Goal: Task Accomplishment & Management: Manage account settings

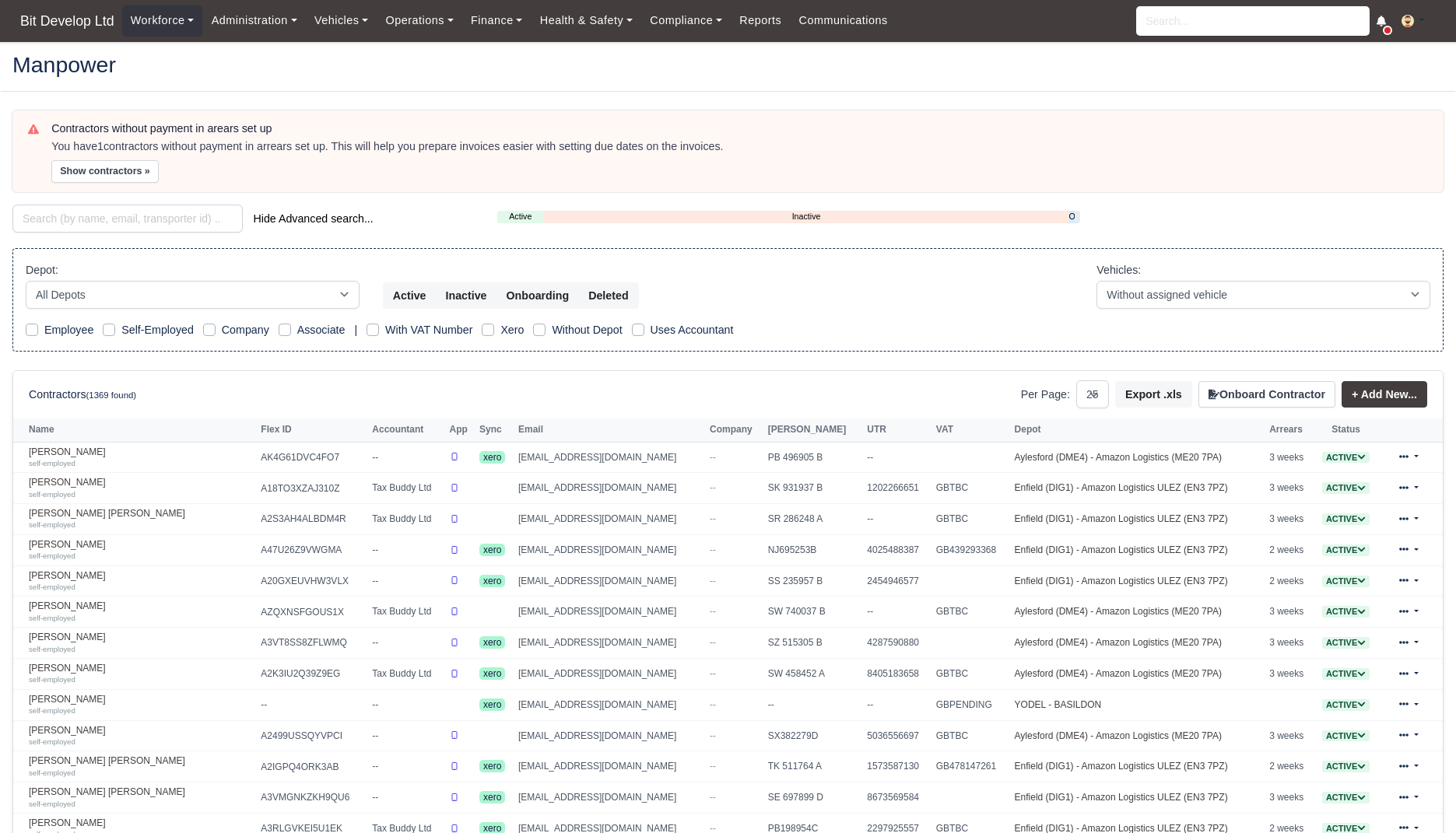
select select "25"
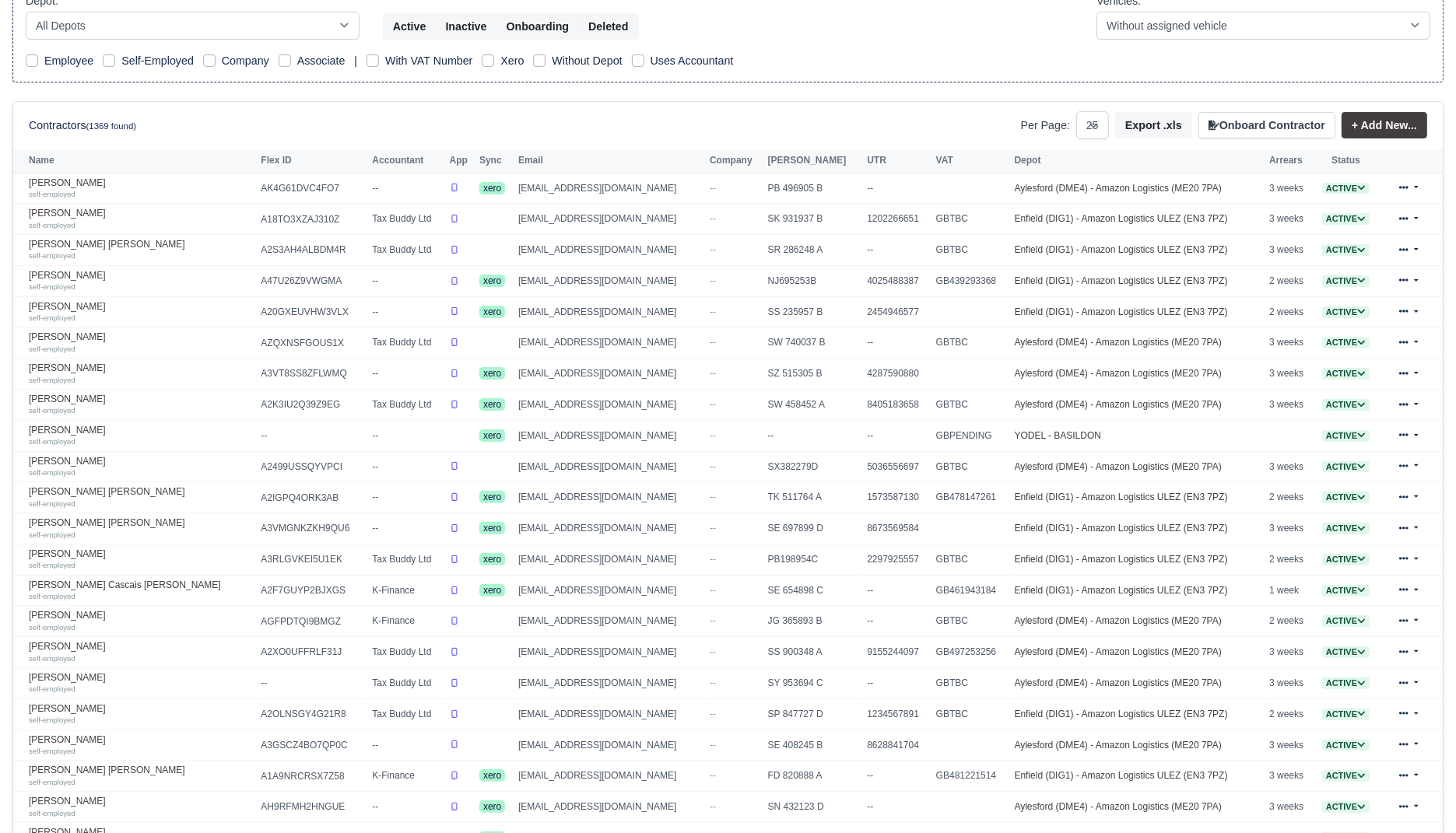
click at [5, 536] on div "Contractors without payment in arears set up You have 1 contractors without pay…" at bounding box center [728, 423] width 1454 height 1163
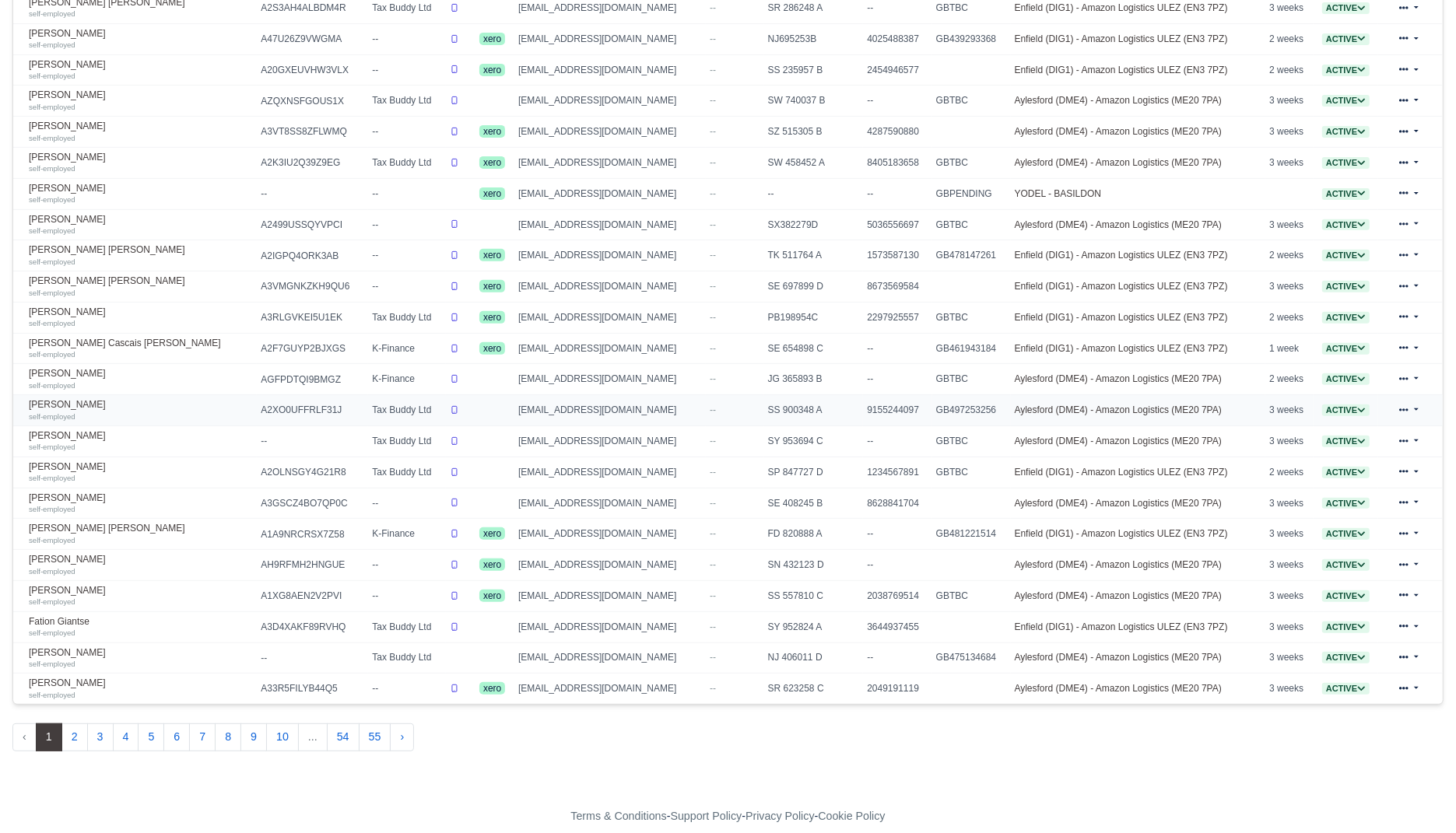
scroll to position [517, 0]
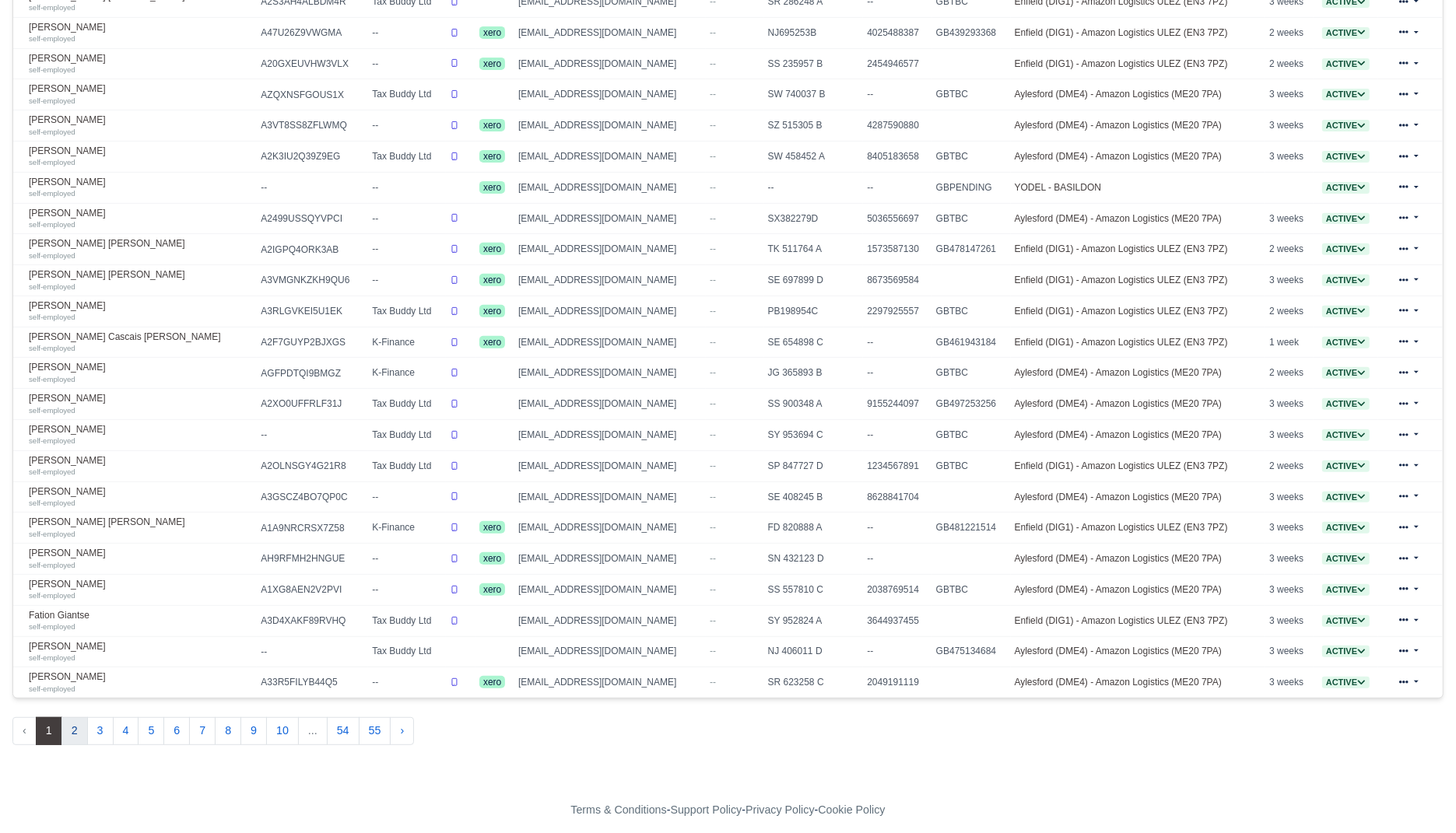
click at [75, 717] on button "2" at bounding box center [74, 731] width 27 height 28
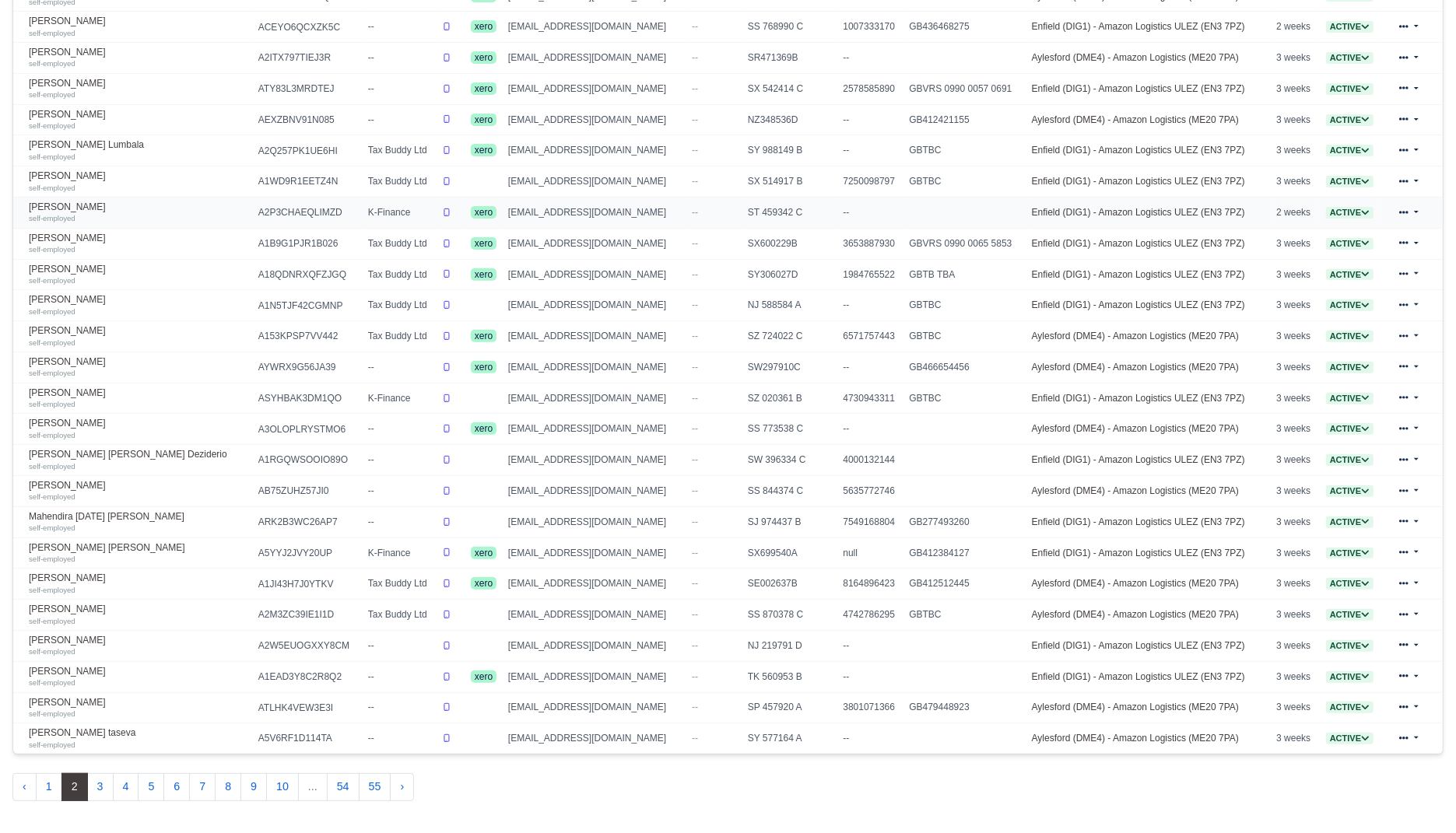
scroll to position [517, 0]
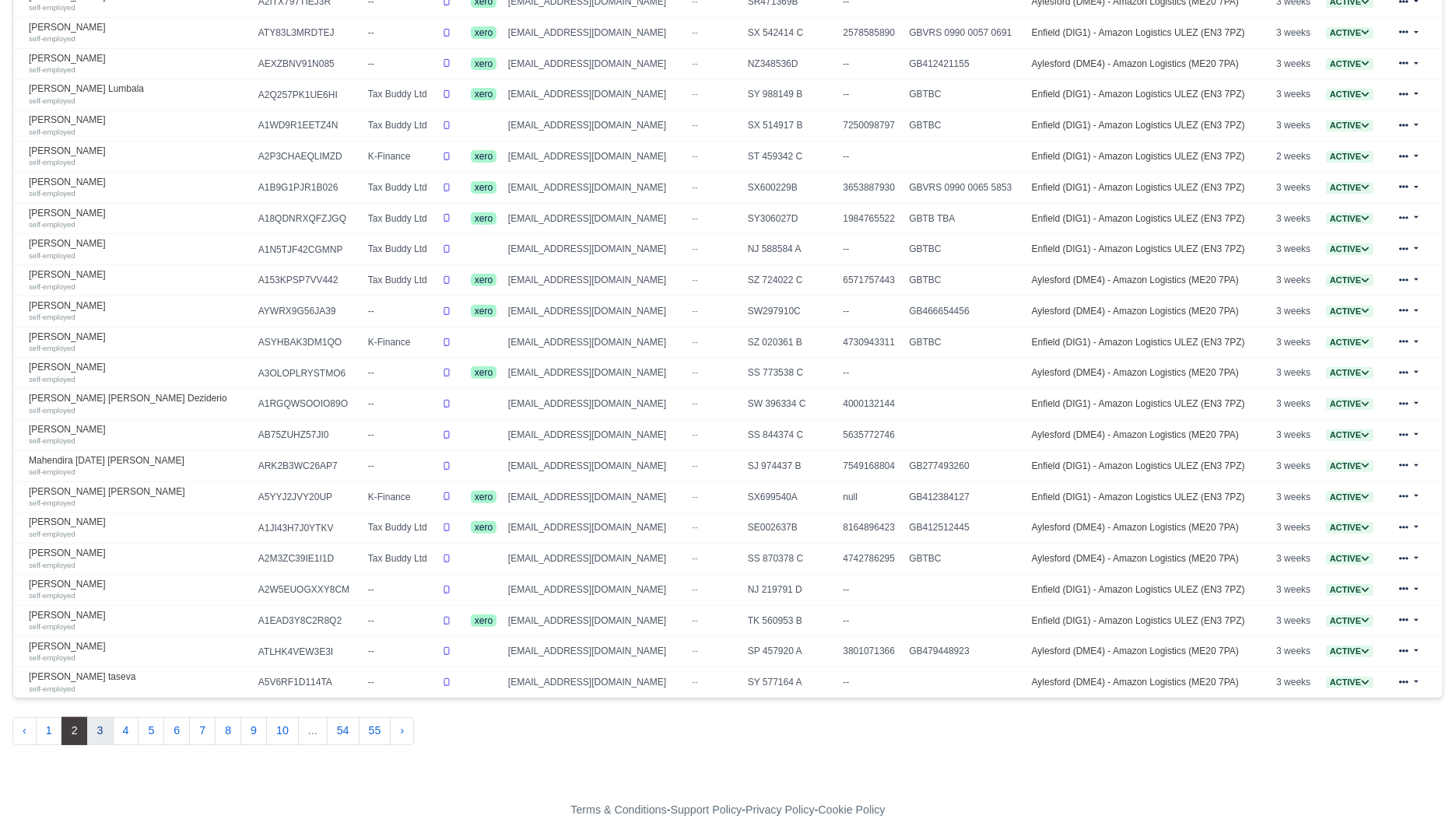
click at [97, 719] on button "3" at bounding box center [100, 731] width 27 height 28
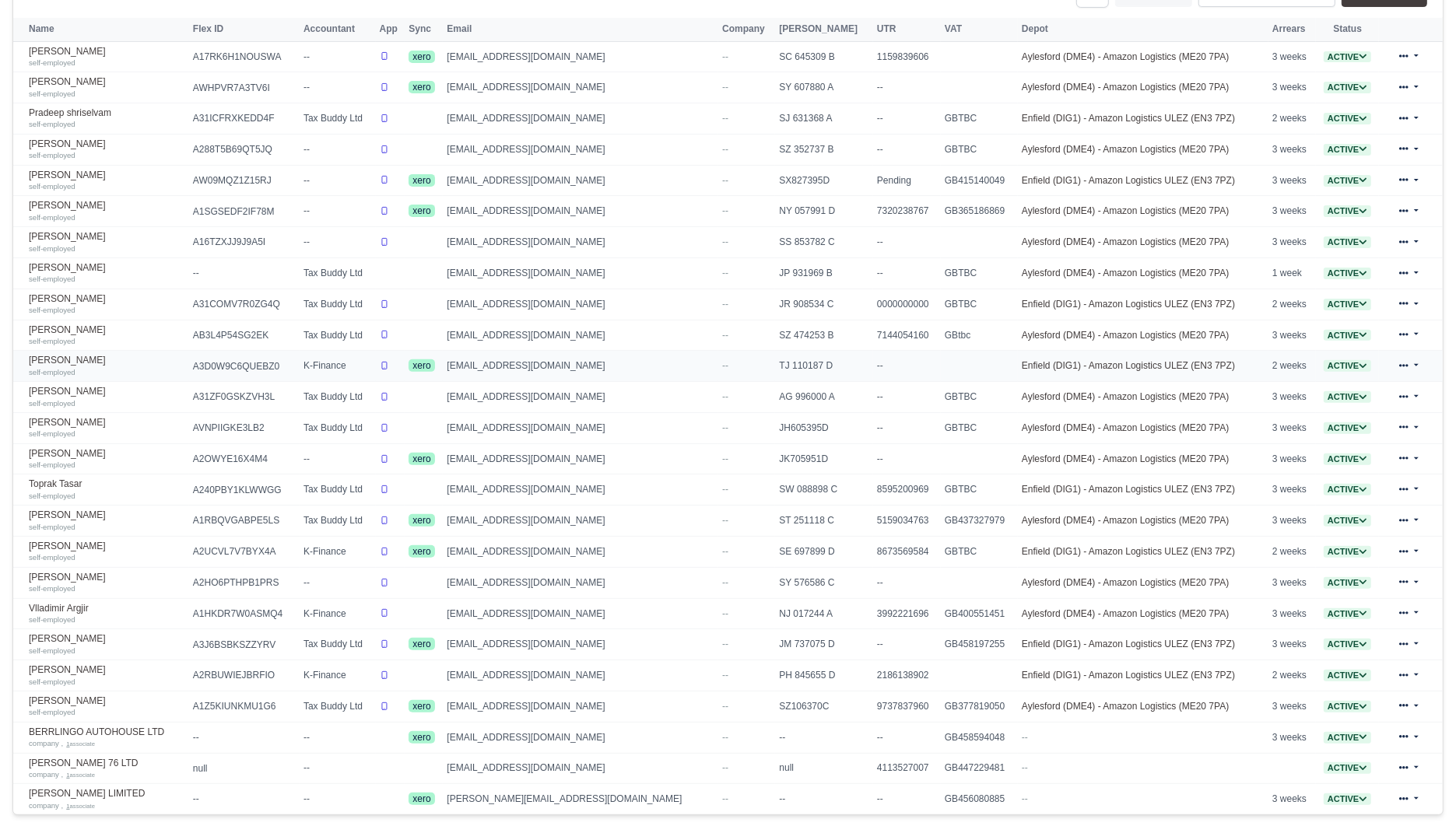
scroll to position [517, 0]
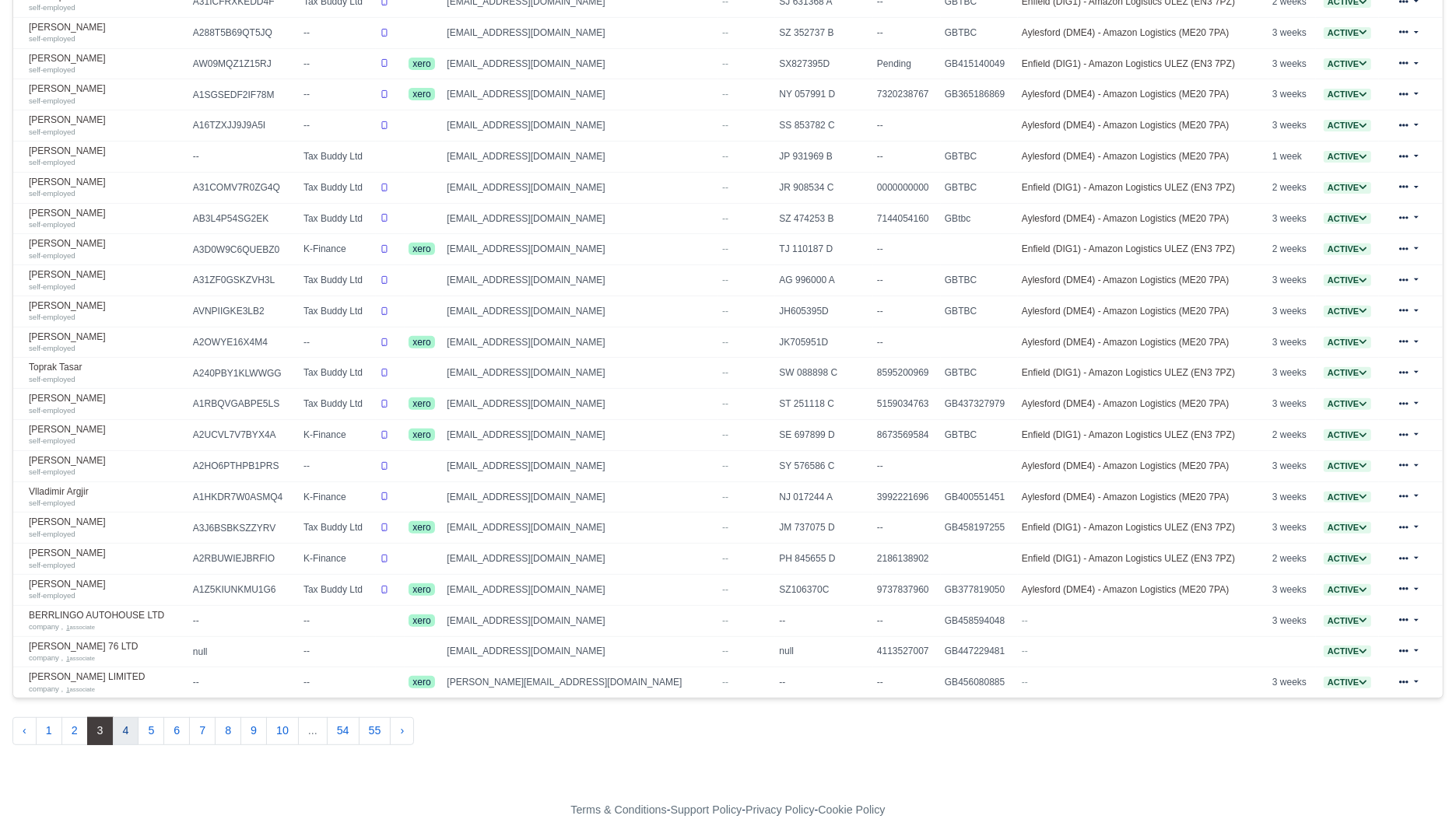
click at [115, 723] on button "4" at bounding box center [125, 731] width 27 height 28
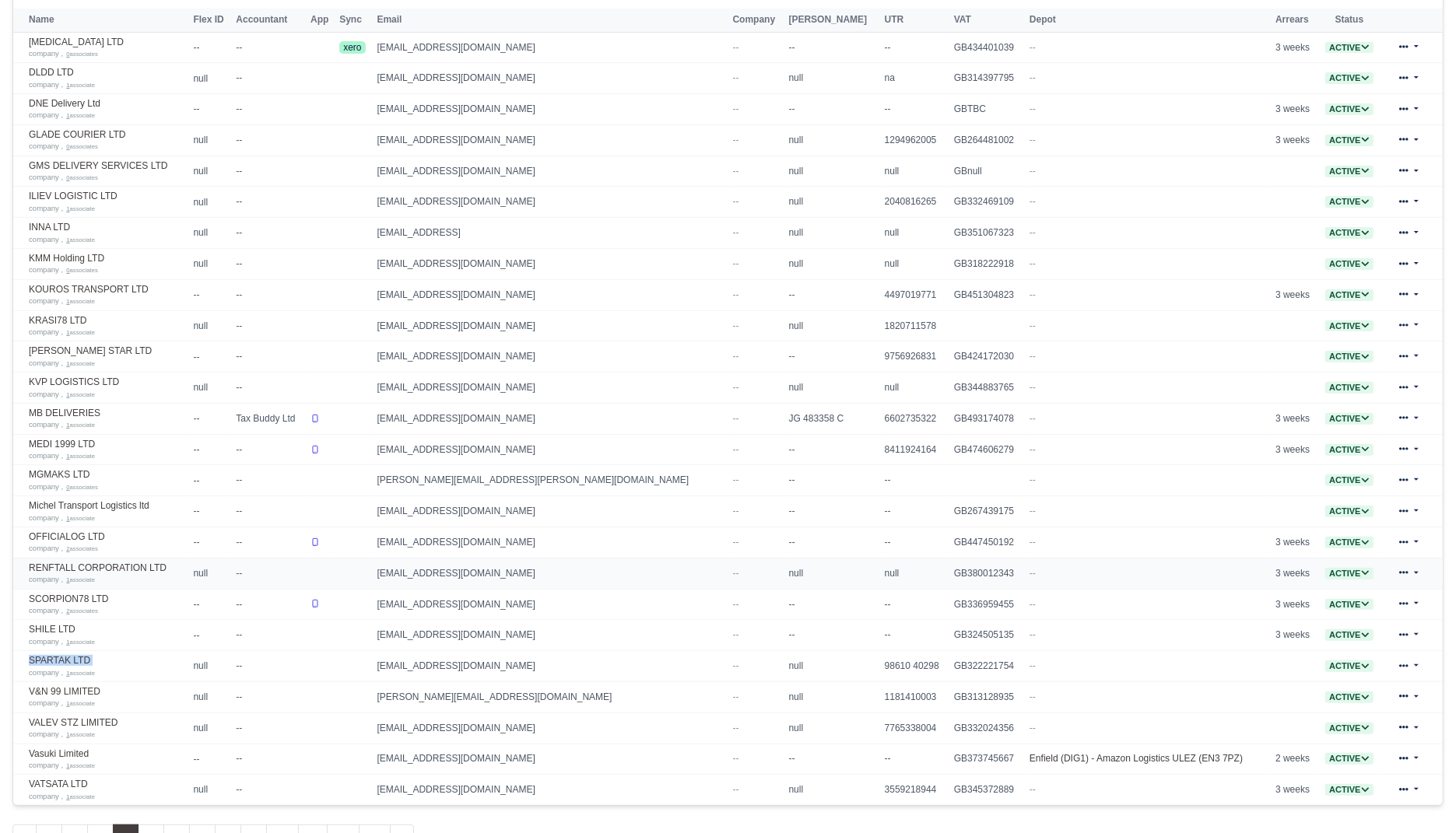
scroll to position [517, 0]
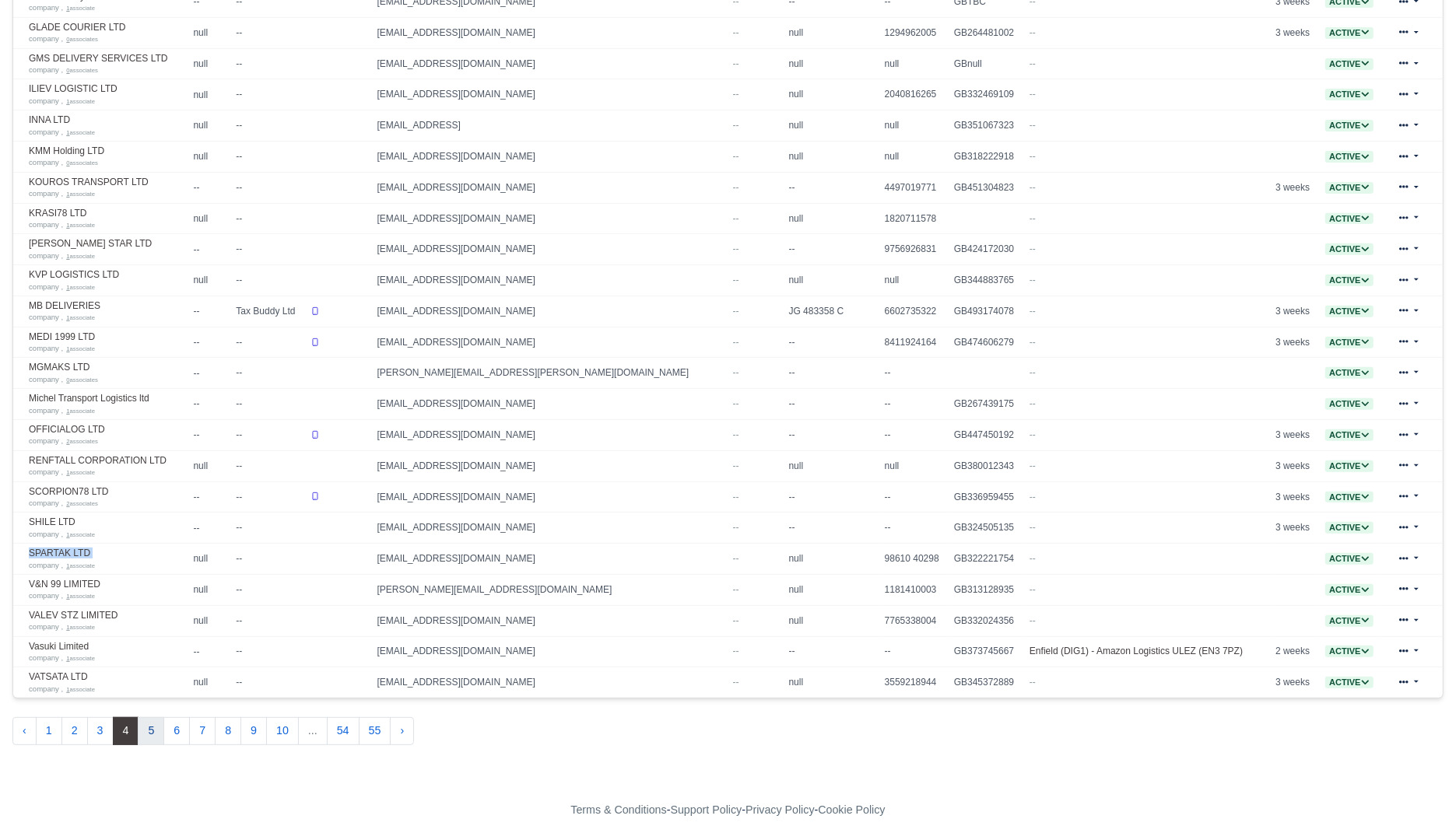
click at [154, 717] on button "5" at bounding box center [150, 731] width 27 height 28
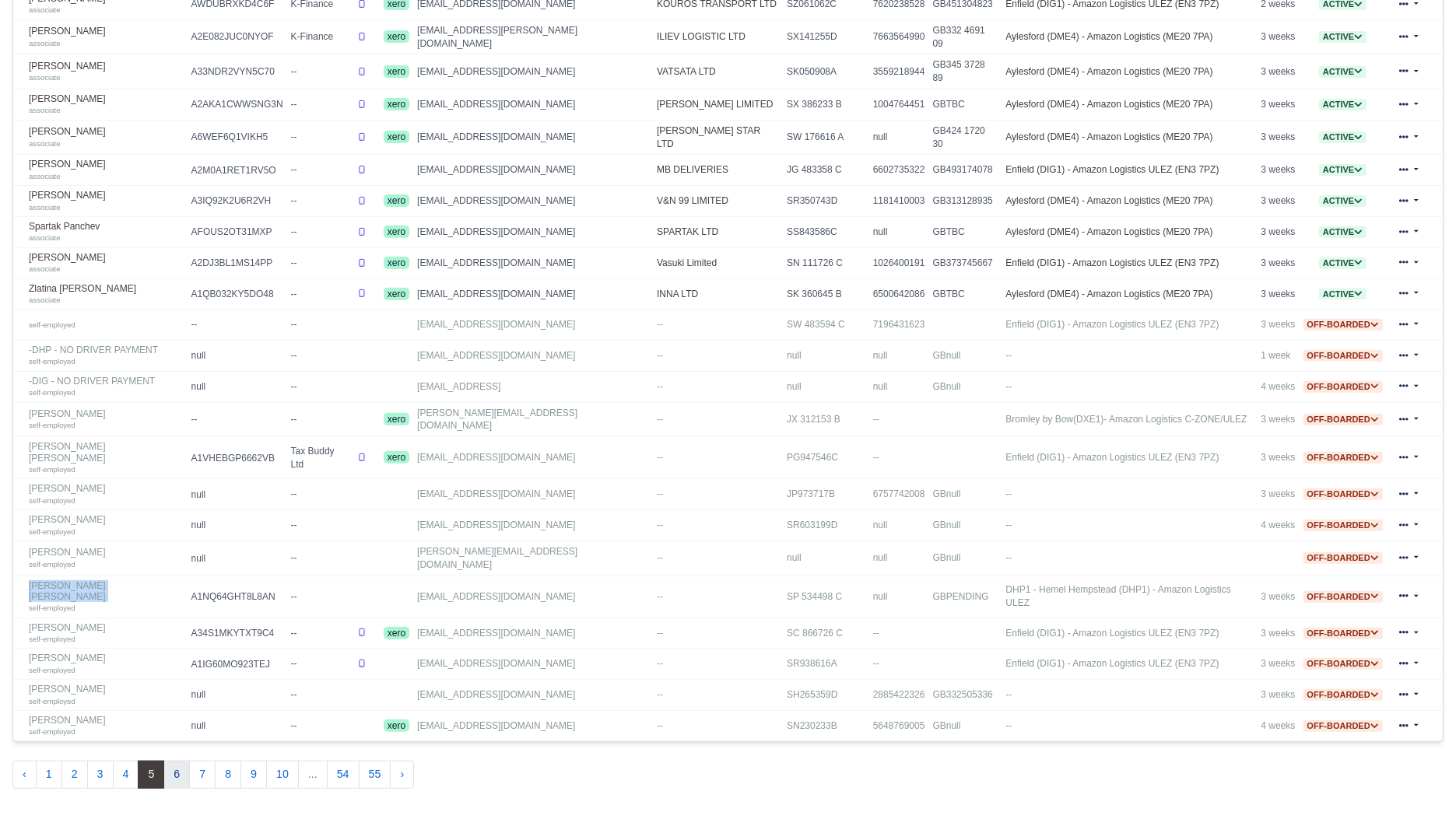
scroll to position [515, 0]
click at [174, 760] on button "6" at bounding box center [176, 774] width 27 height 28
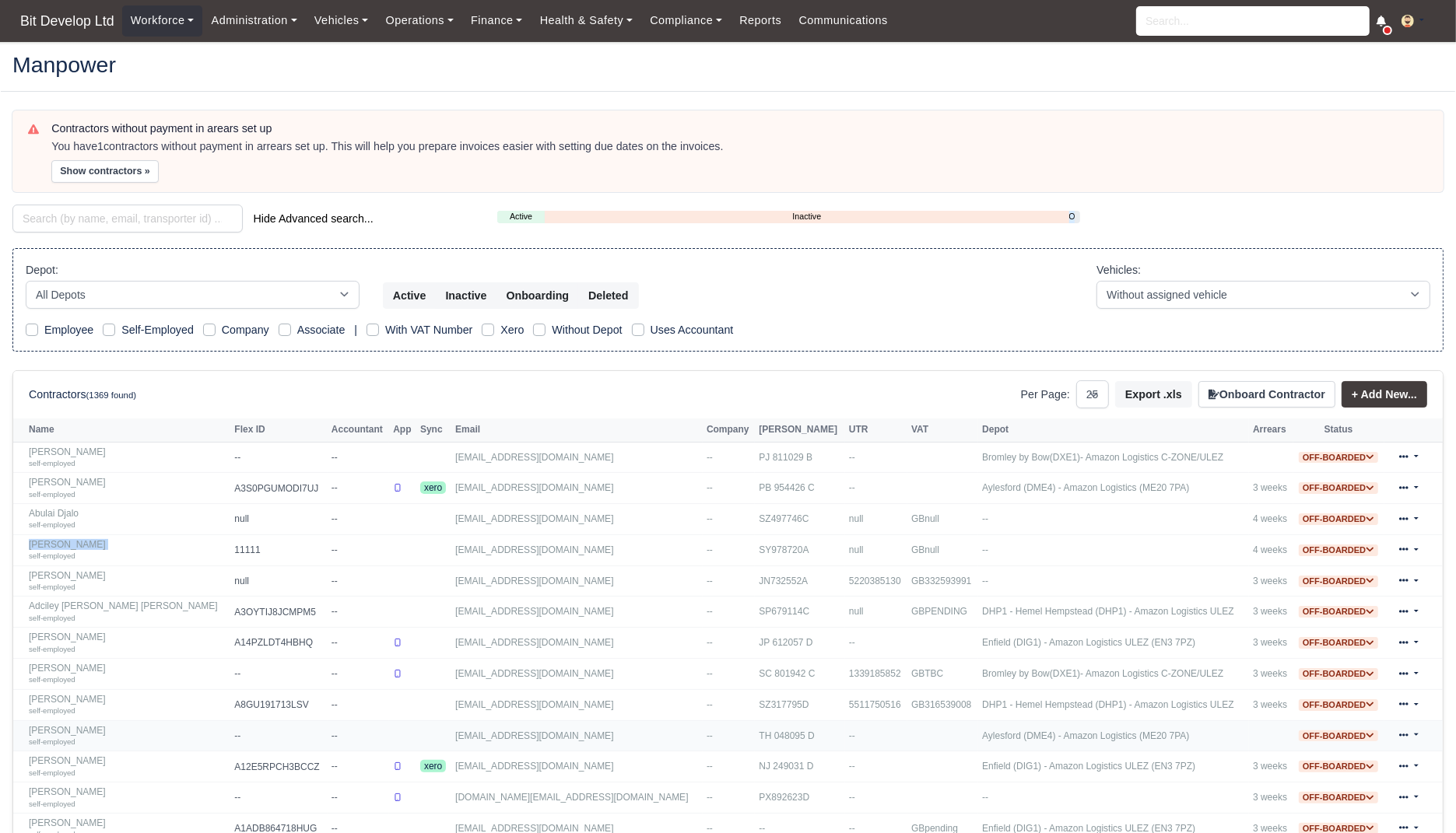
scroll to position [517, 0]
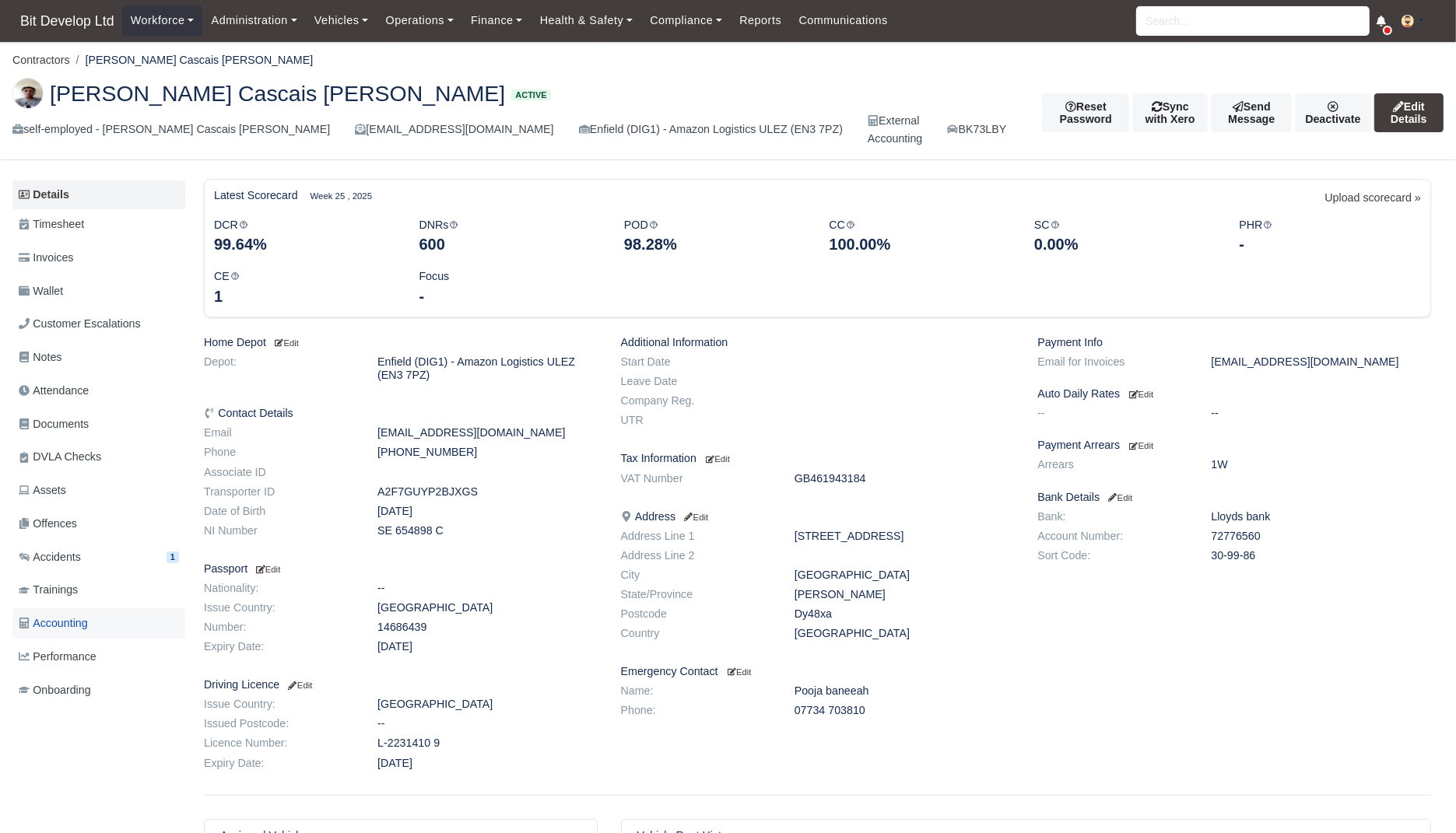
click at [115, 630] on link "Accounting" at bounding box center [98, 623] width 173 height 31
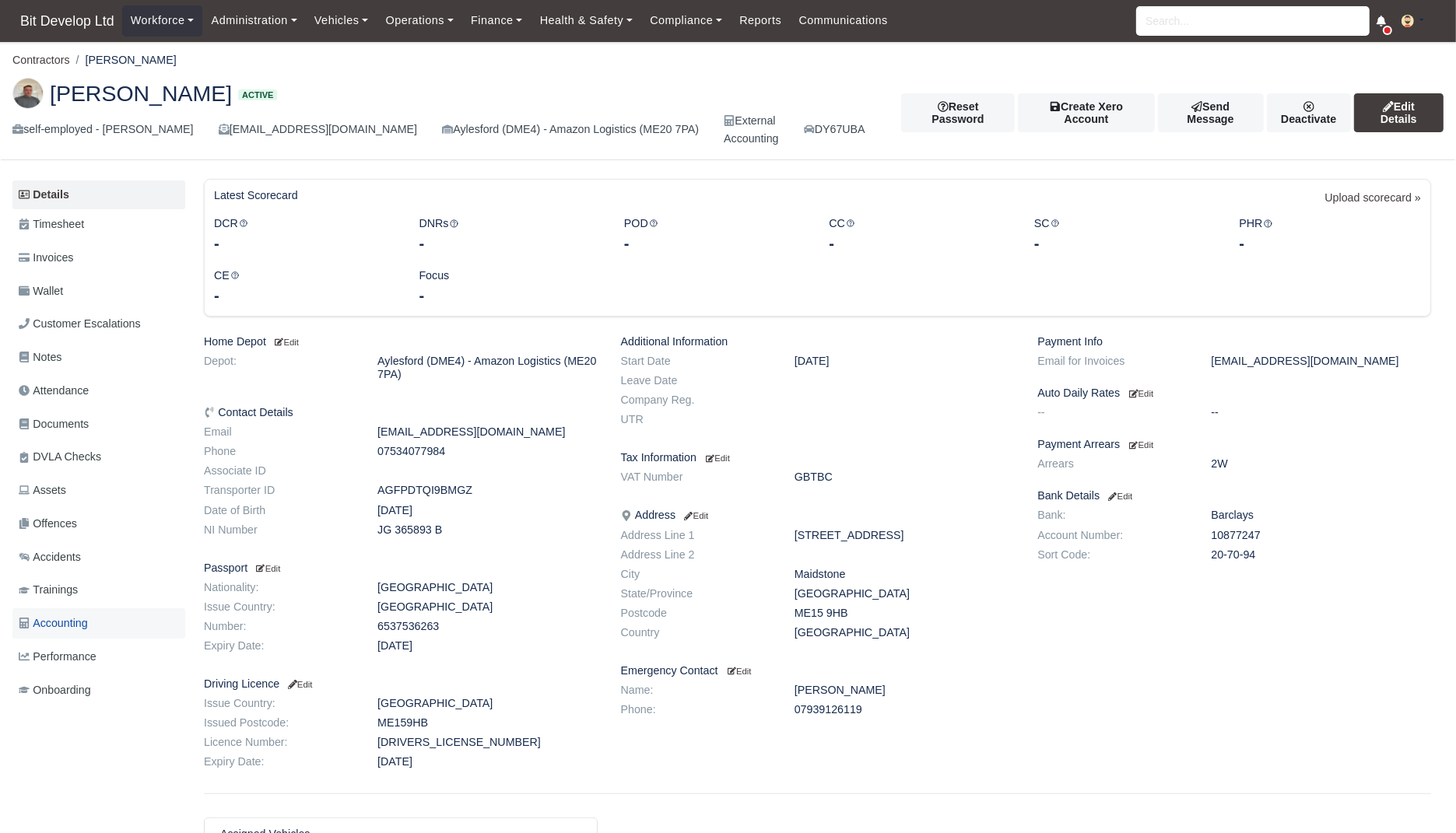
click at [88, 617] on span "Accounting" at bounding box center [53, 623] width 69 height 18
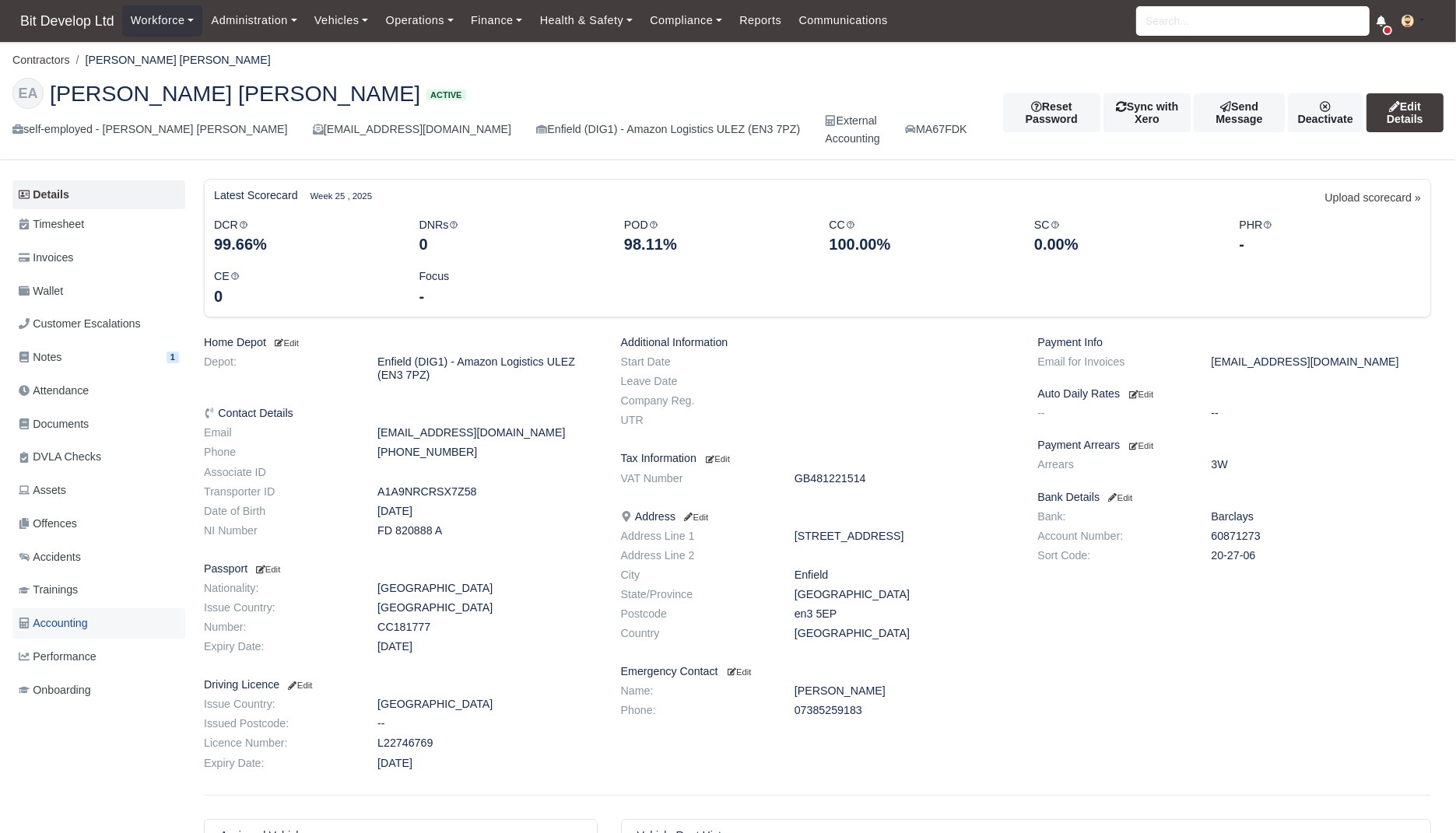
click at [116, 625] on link "Accounting" at bounding box center [98, 623] width 173 height 31
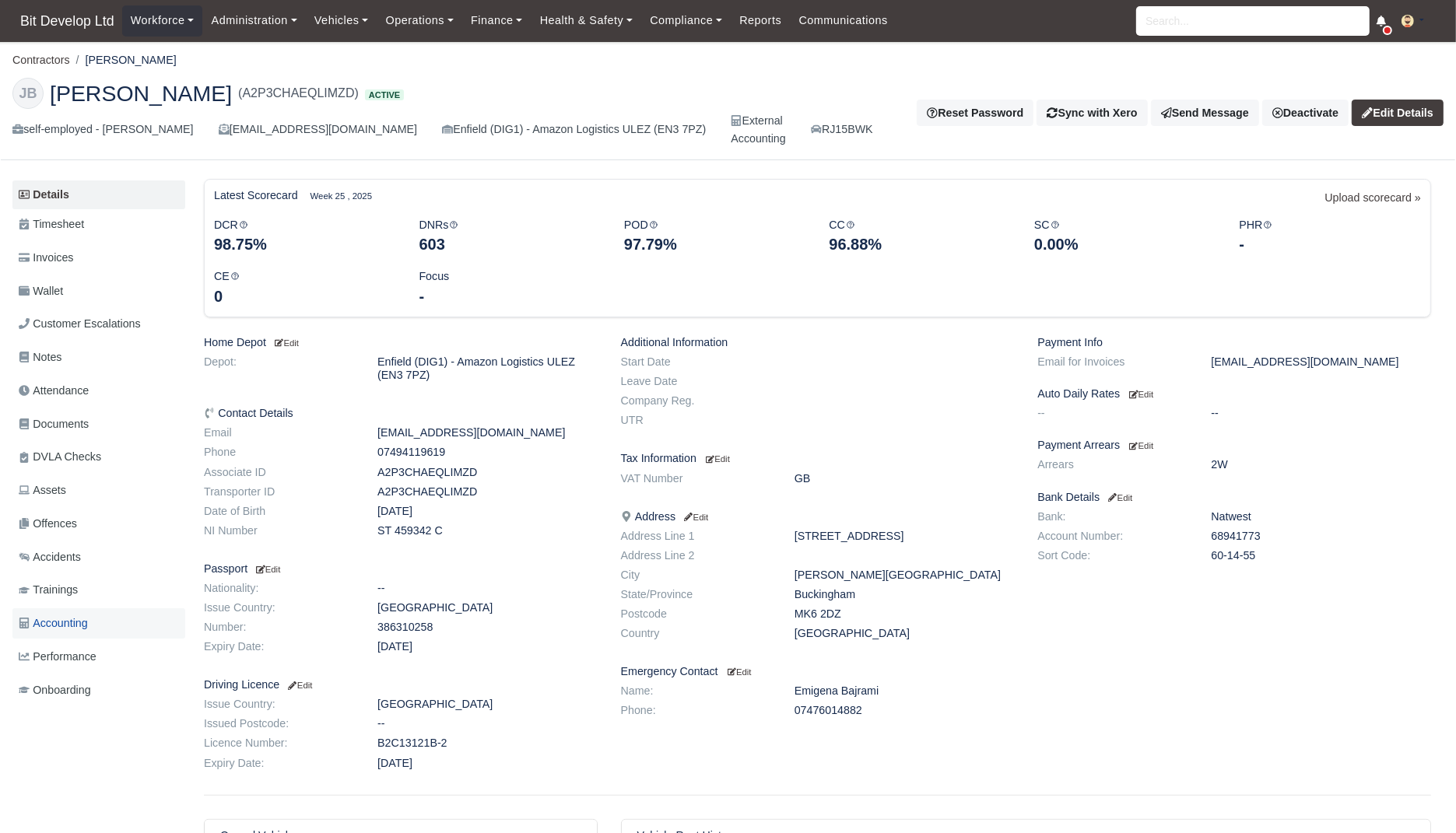
click at [84, 626] on span "Accounting" at bounding box center [53, 623] width 69 height 18
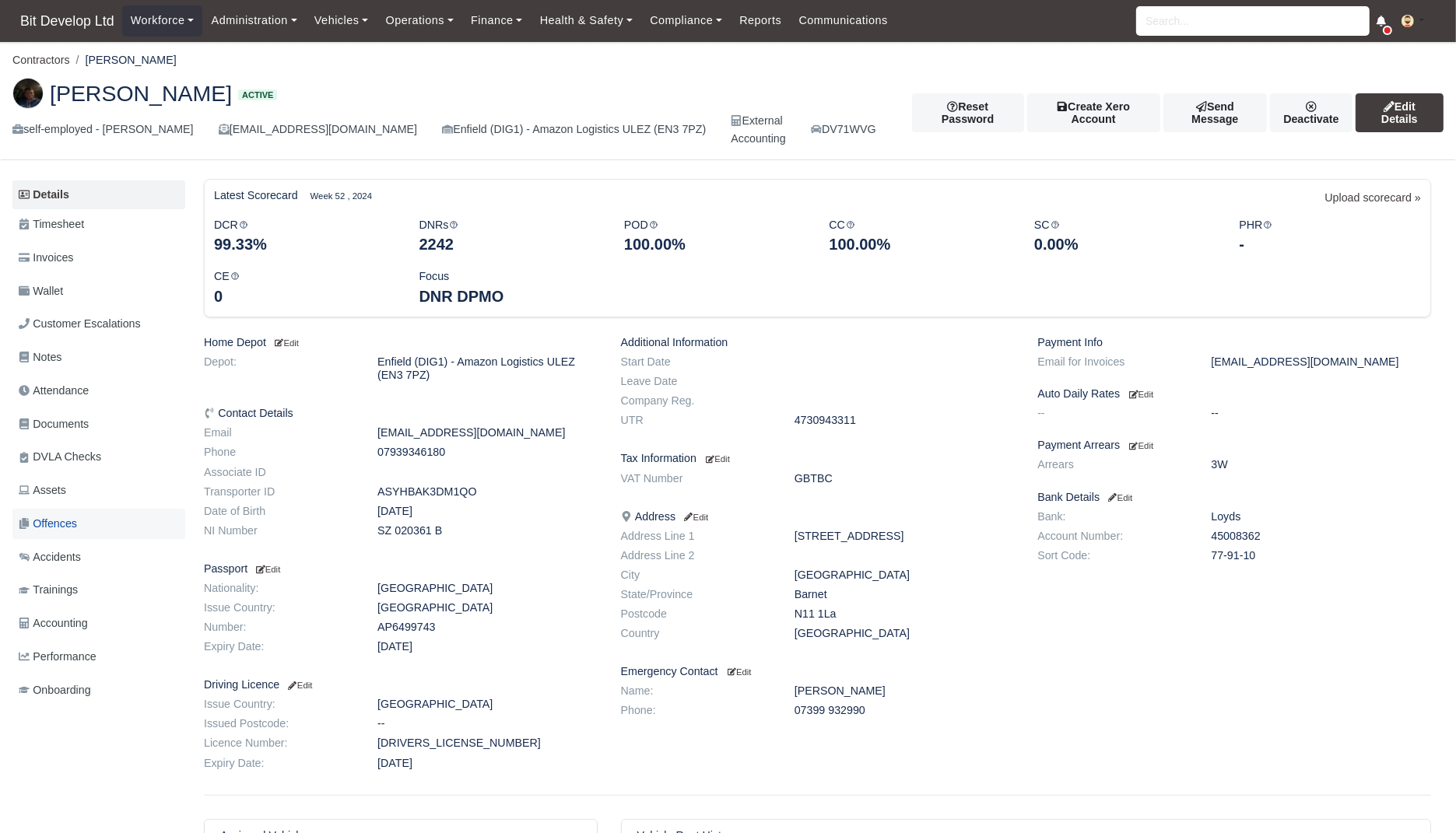
click at [107, 527] on link "Offences" at bounding box center [98, 524] width 173 height 31
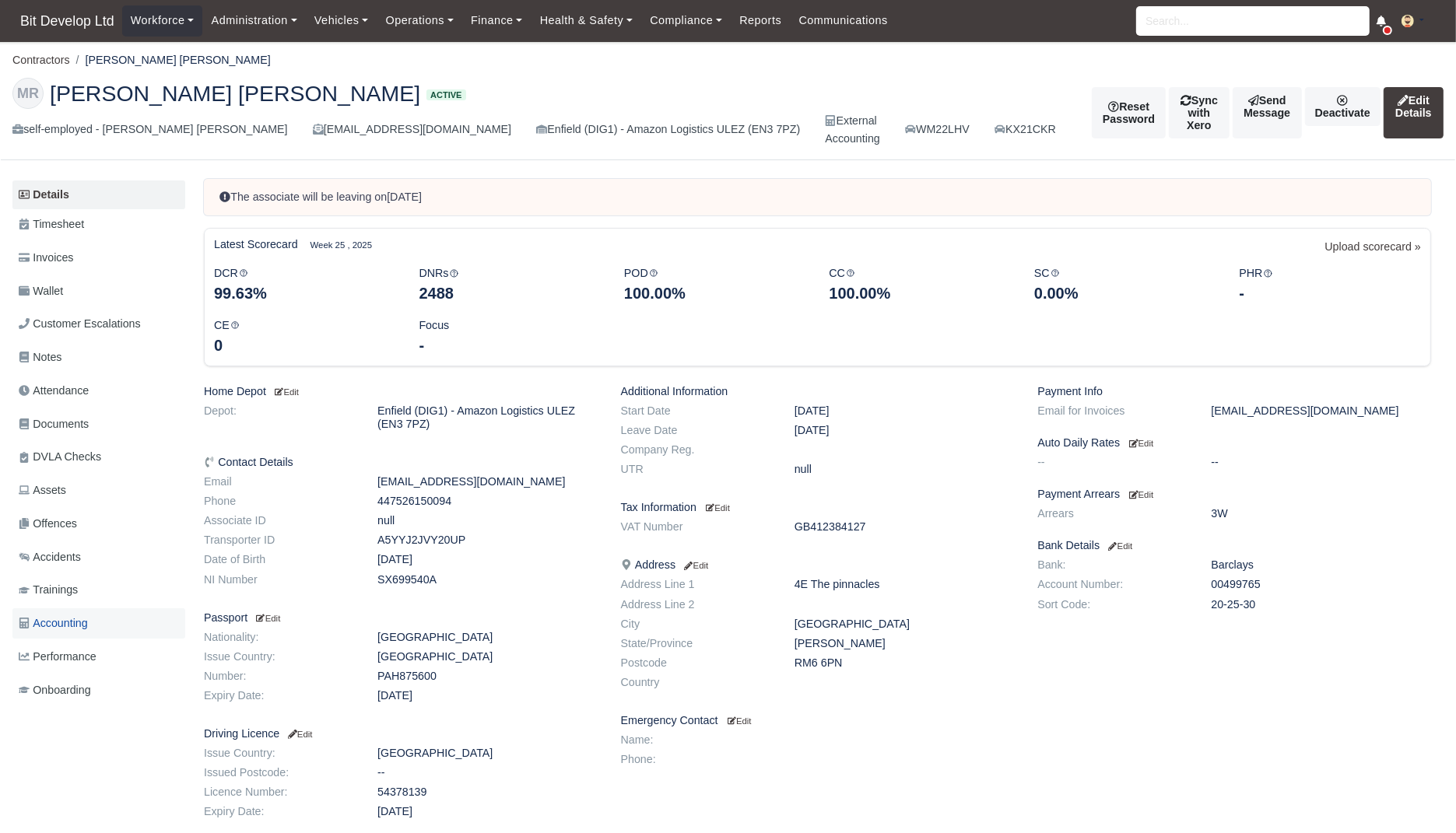
click at [65, 630] on span "Accounting" at bounding box center [53, 623] width 69 height 18
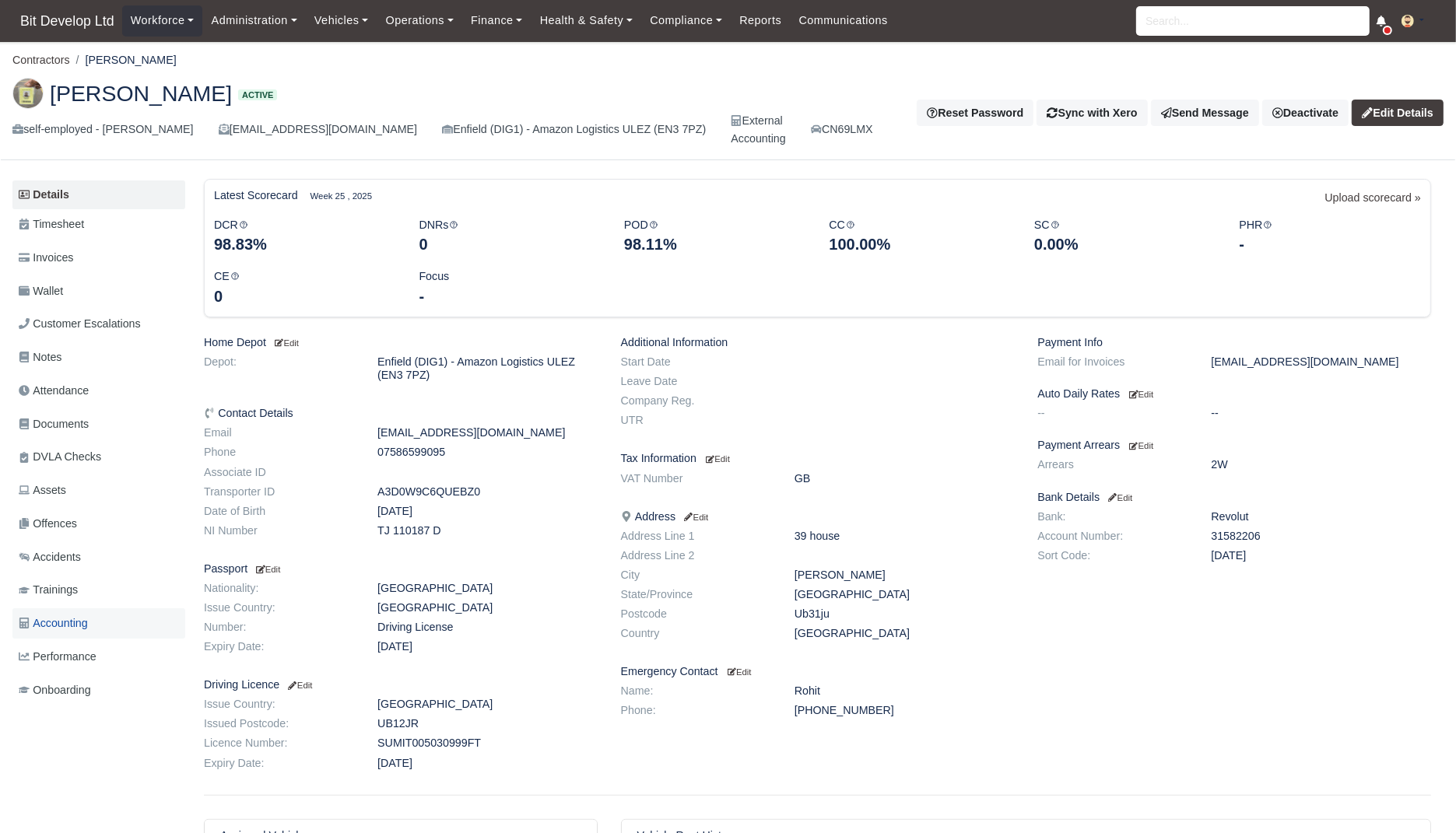
click at [86, 619] on span "Accounting" at bounding box center [53, 623] width 69 height 18
click at [80, 626] on span "Accounting" at bounding box center [53, 623] width 69 height 18
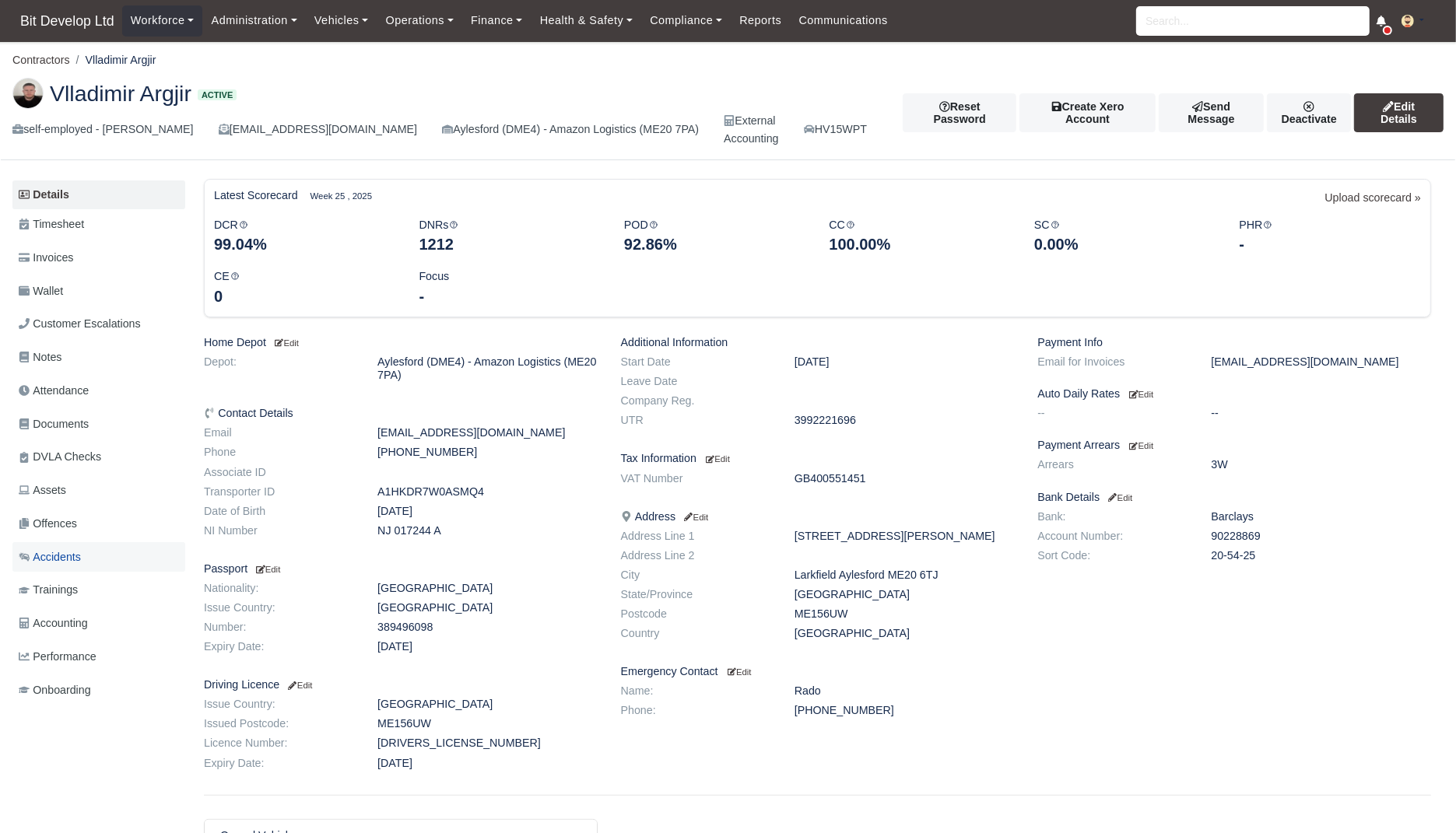
click at [97, 549] on link "Accidents" at bounding box center [98, 557] width 173 height 31
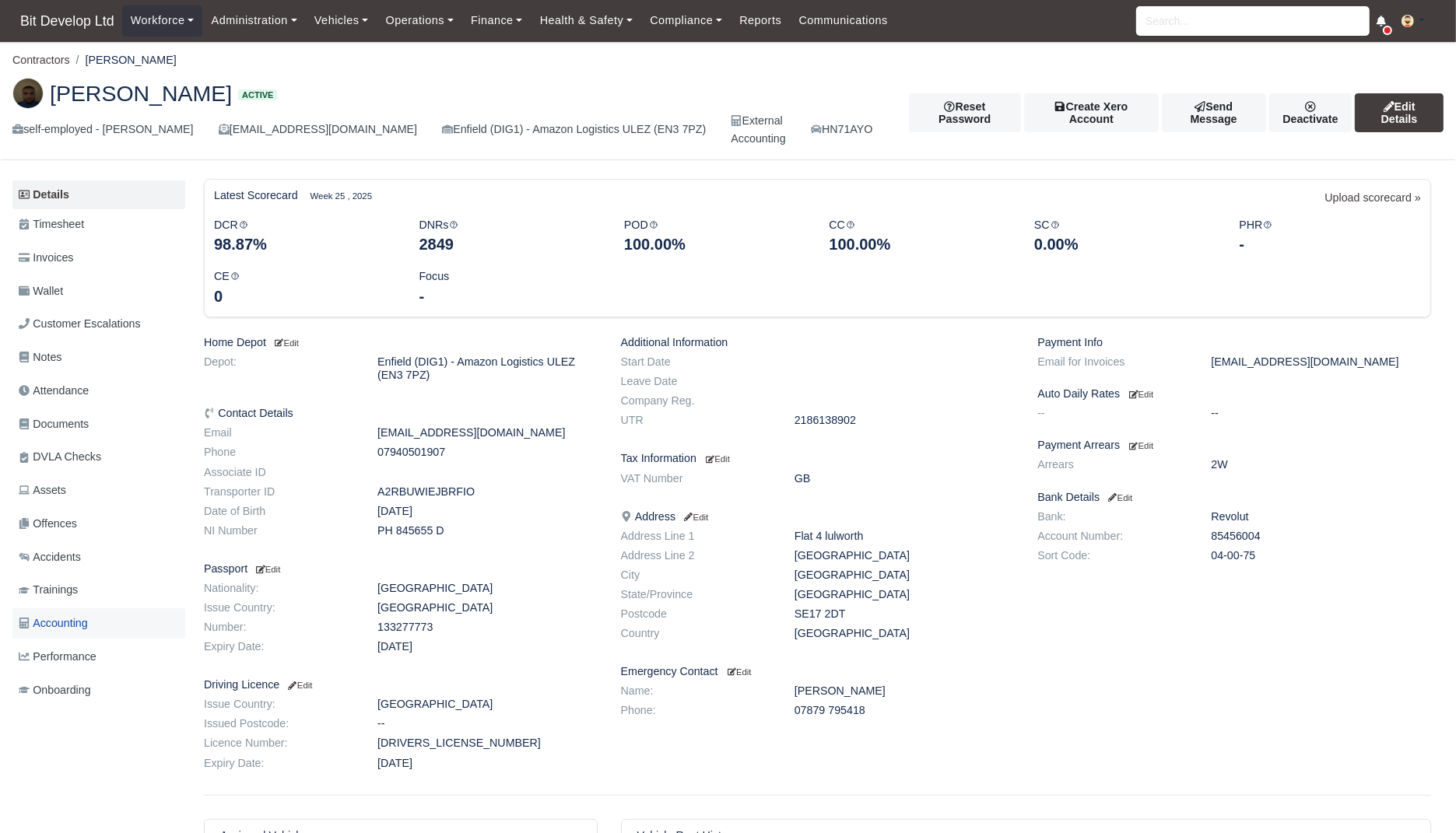
click at [99, 622] on link "Accounting" at bounding box center [98, 623] width 173 height 31
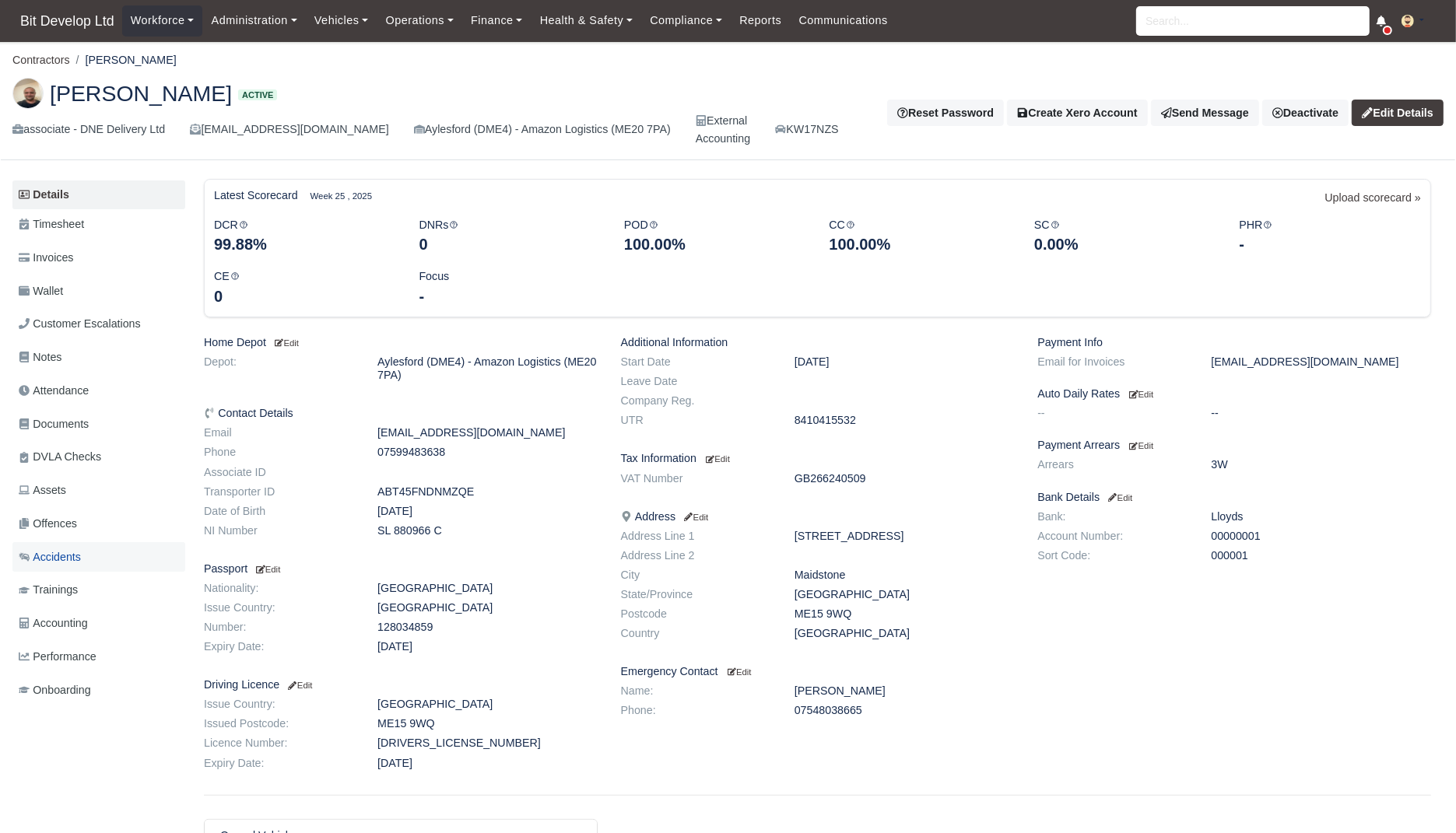
click at [89, 560] on link "Accidents" at bounding box center [98, 557] width 173 height 31
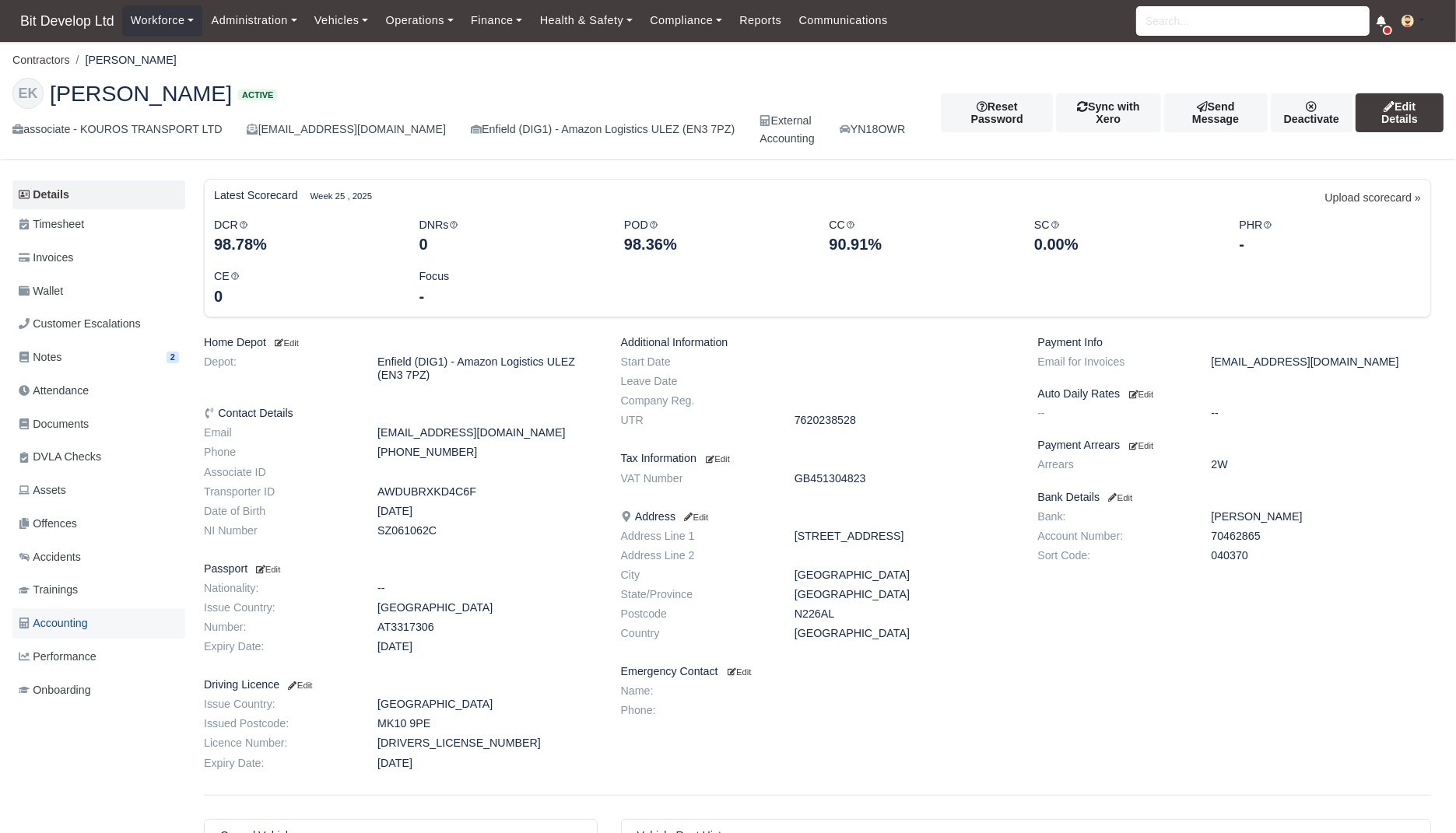
click at [83, 627] on span "Accounting" at bounding box center [53, 623] width 69 height 18
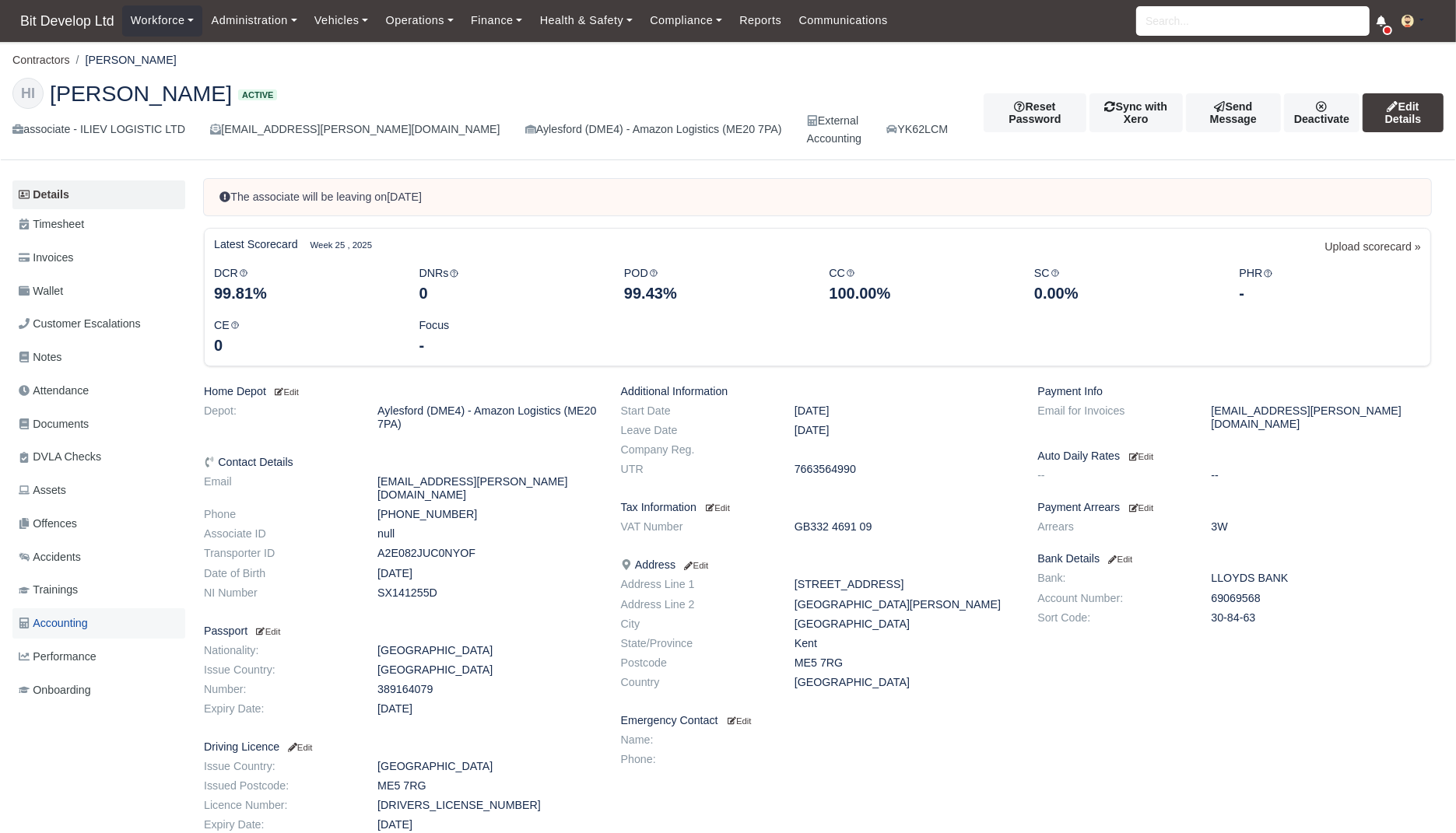
click at [105, 621] on link "Accounting" at bounding box center [98, 623] width 173 height 31
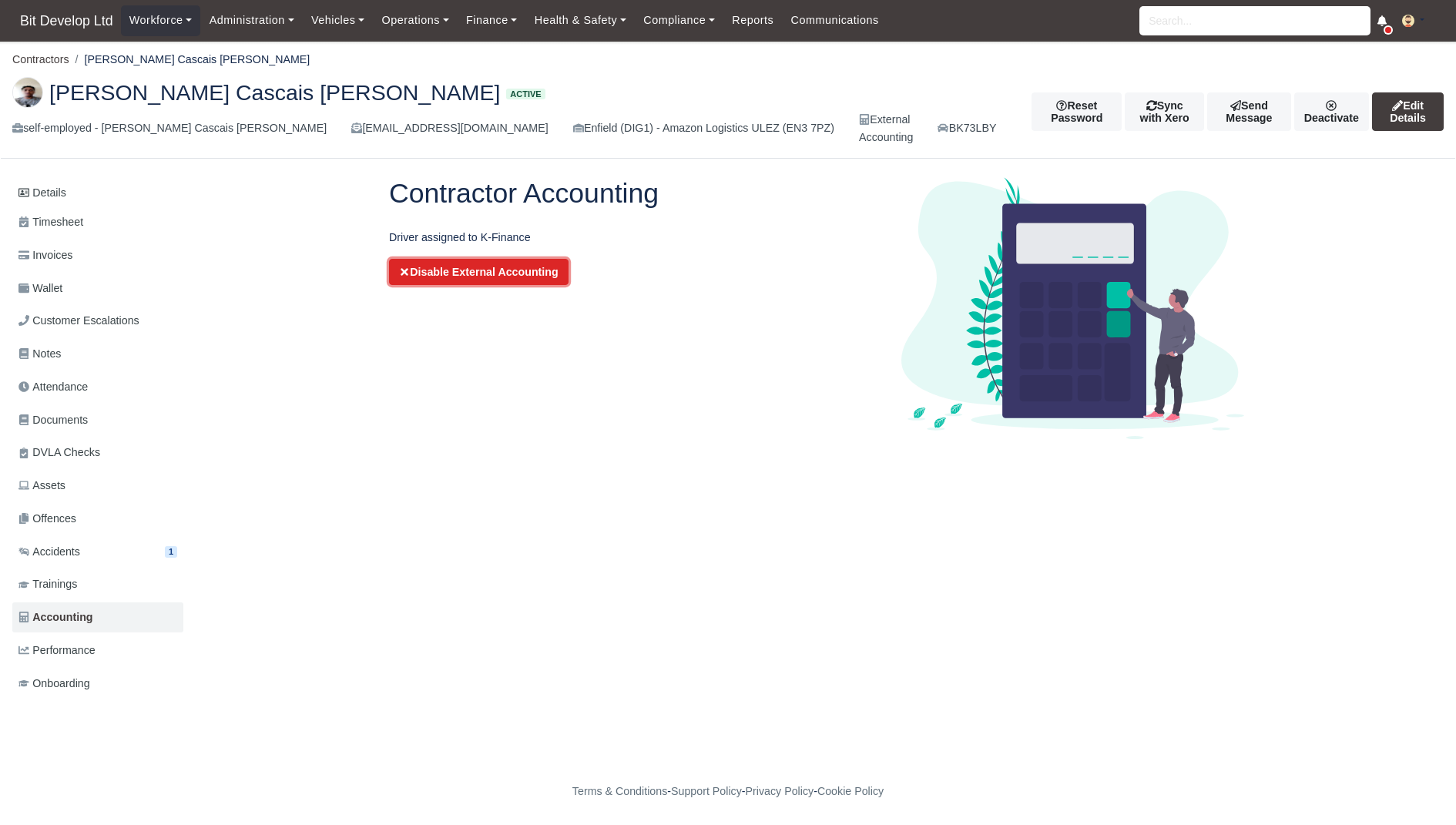
click at [523, 268] on button "Disable External Accounting" at bounding box center [478, 272] width 179 height 26
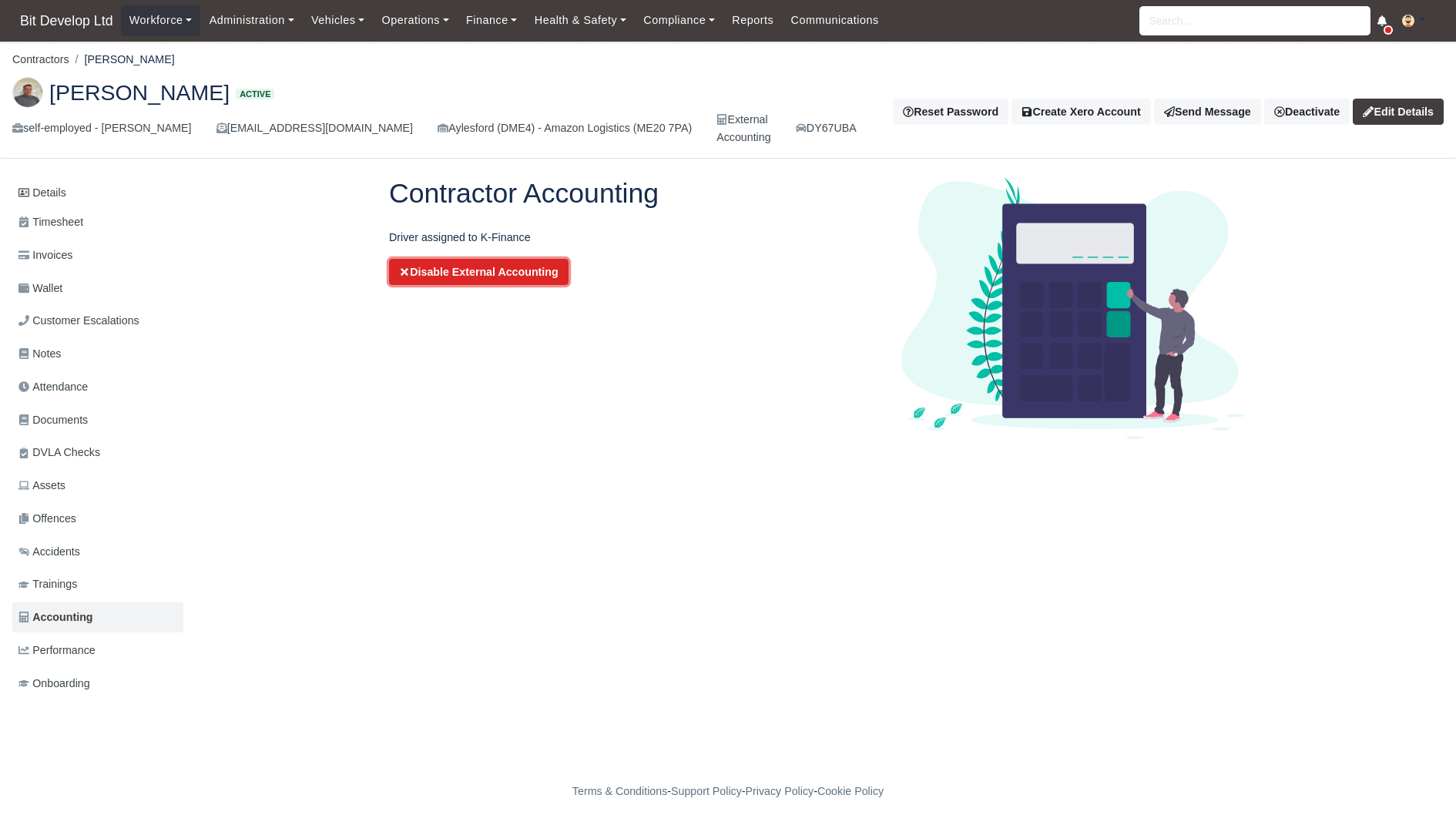
click at [474, 272] on button "Disable External Accounting" at bounding box center [478, 272] width 179 height 26
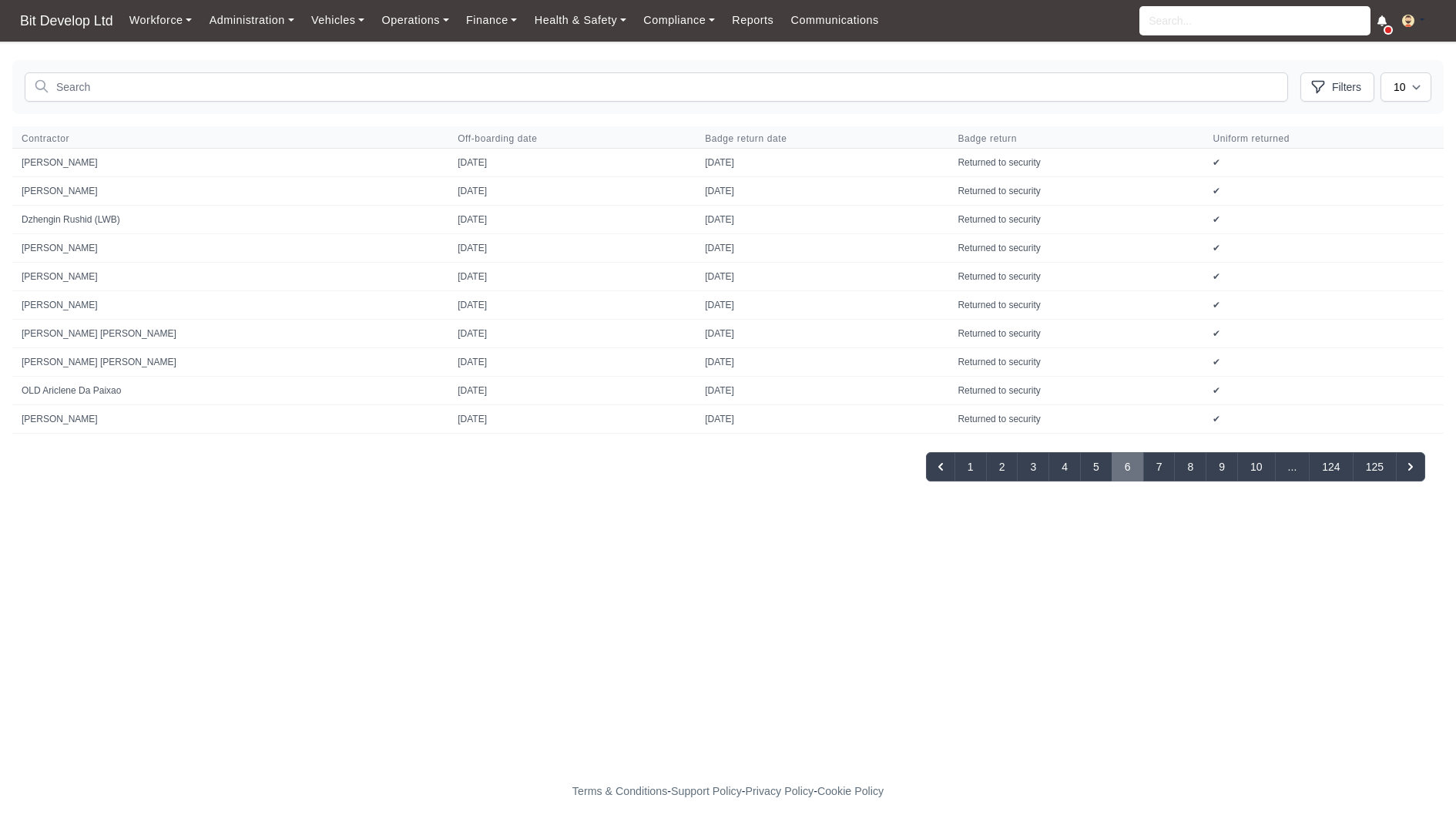
click at [1418, 22] on button at bounding box center [1419, 22] width 50 height 22
click at [1369, 76] on link "Settings" at bounding box center [1374, 82] width 137 height 33
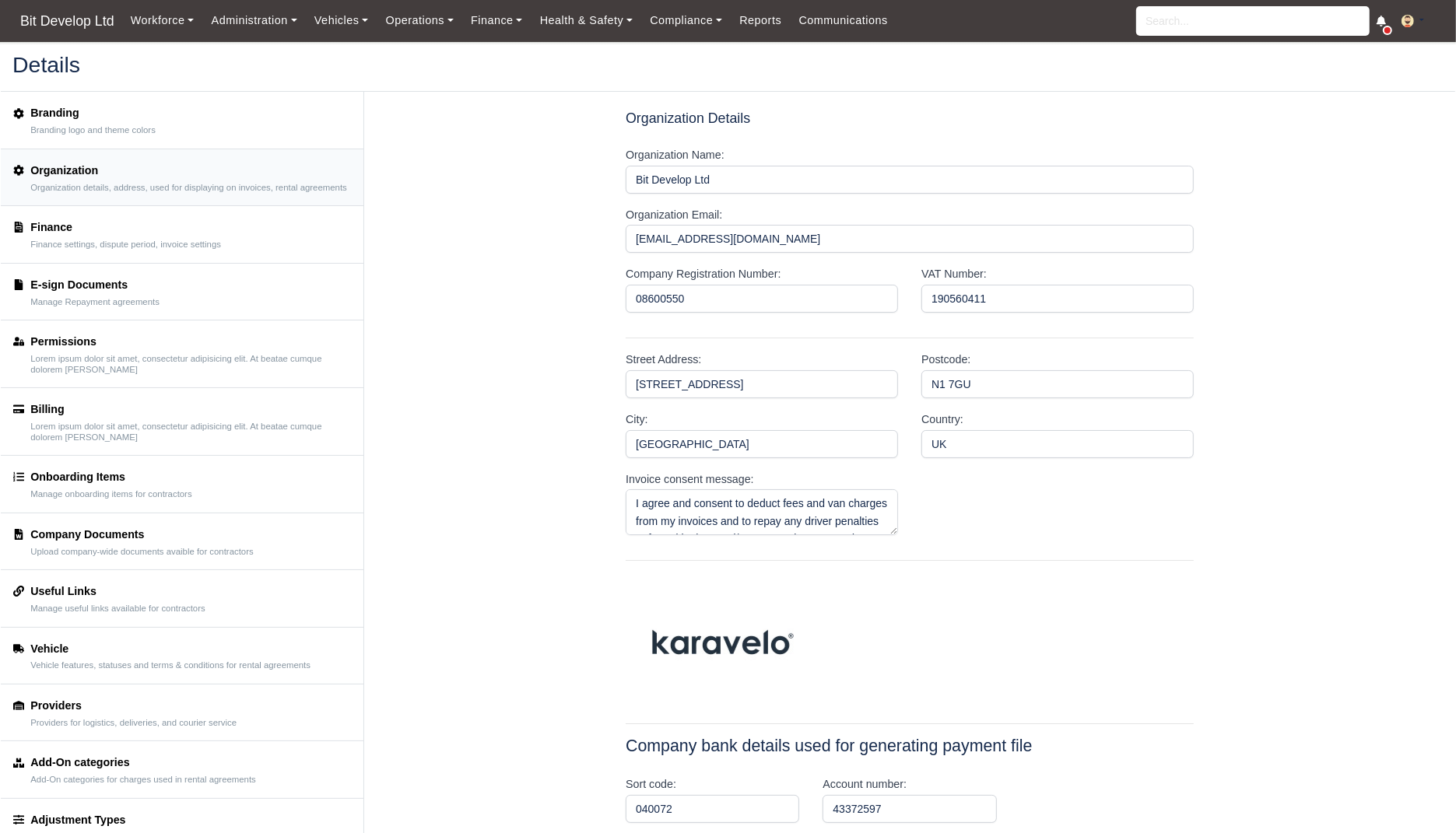
click at [248, 216] on link "Finance Finance settings, dispute period, invoice settings" at bounding box center [182, 234] width 363 height 57
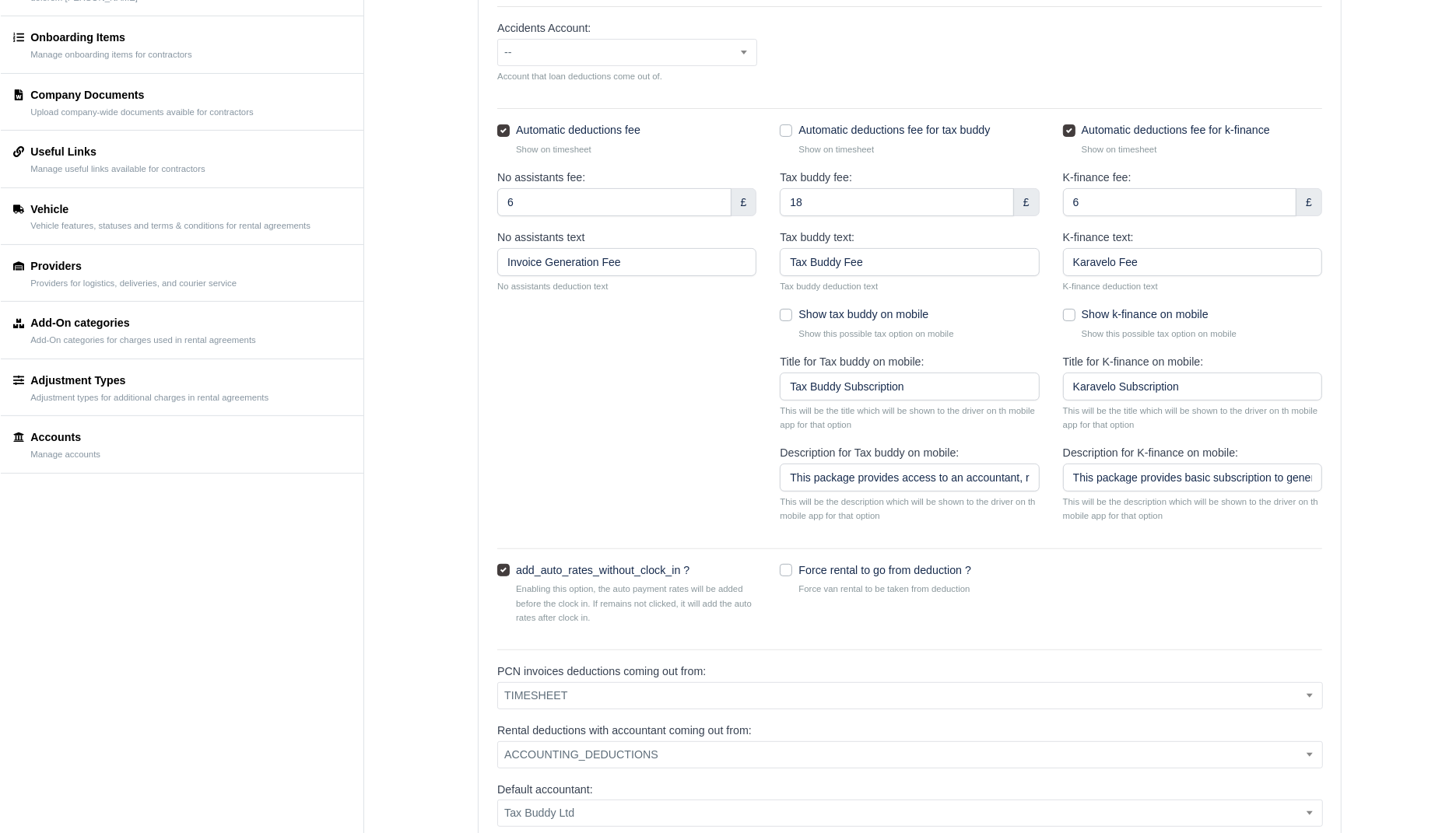
scroll to position [443, 0]
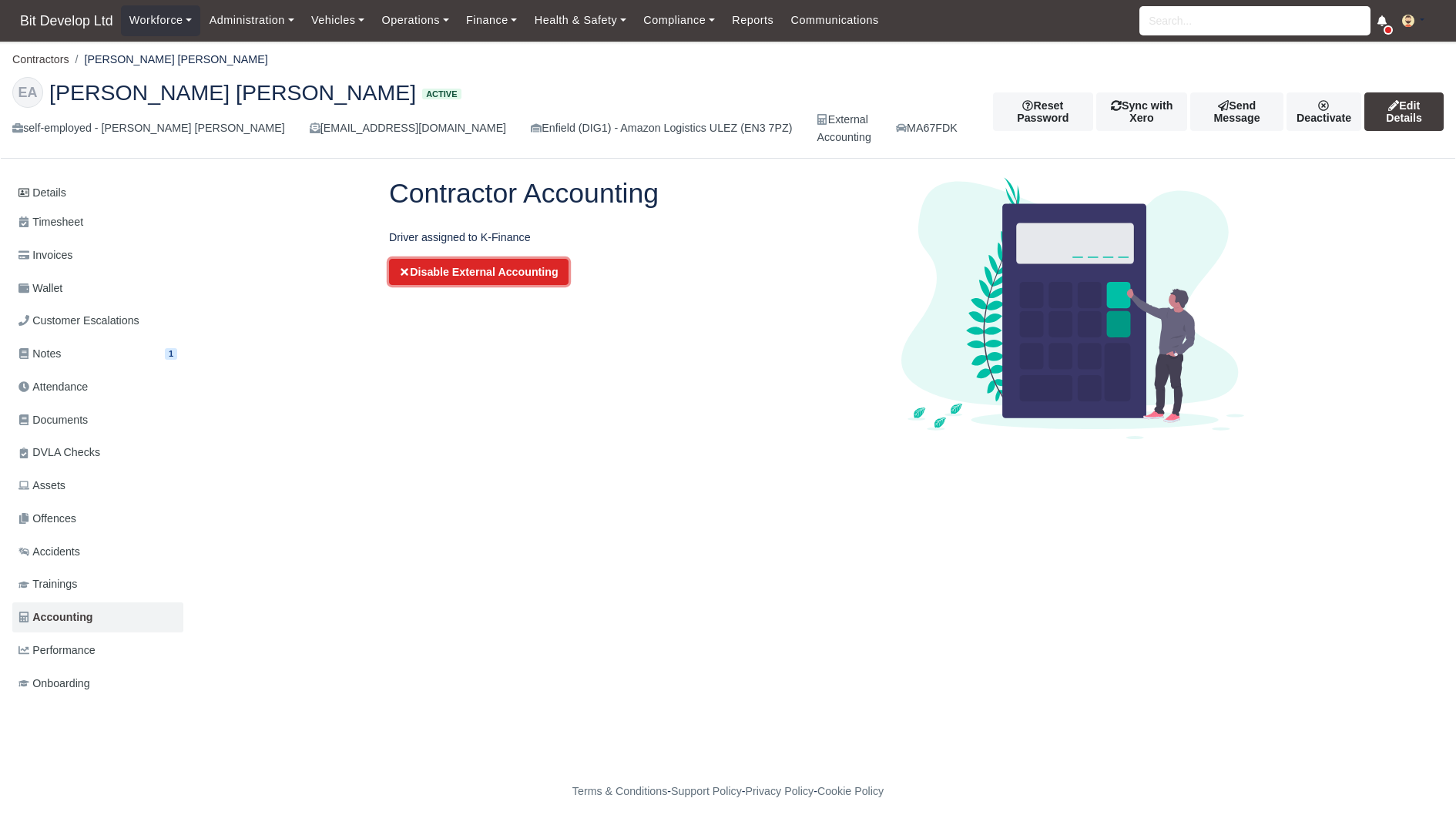
click at [538, 262] on button "Disable External Accounting" at bounding box center [478, 272] width 179 height 26
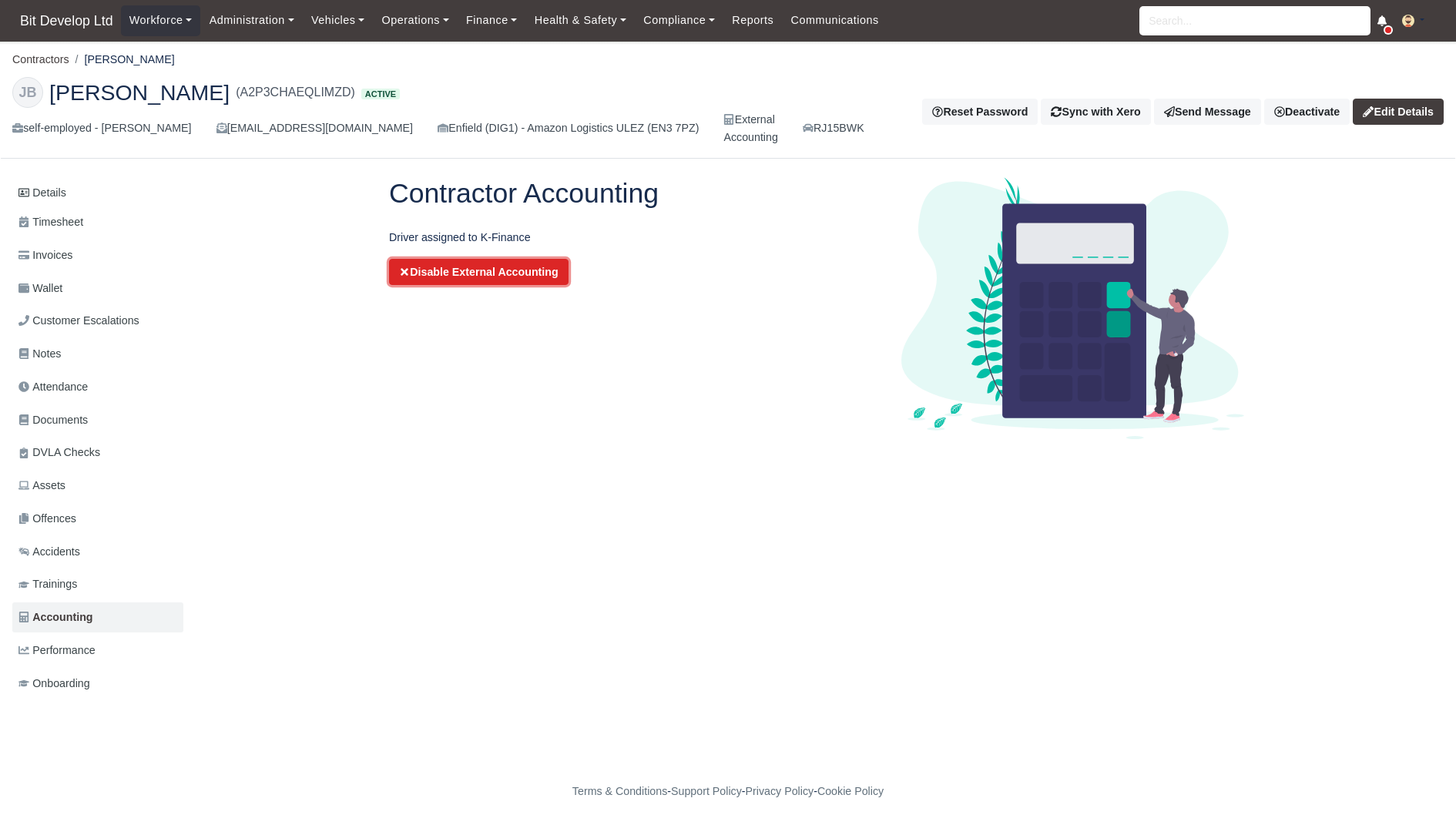
click at [439, 268] on button "Disable External Accounting" at bounding box center [478, 272] width 179 height 26
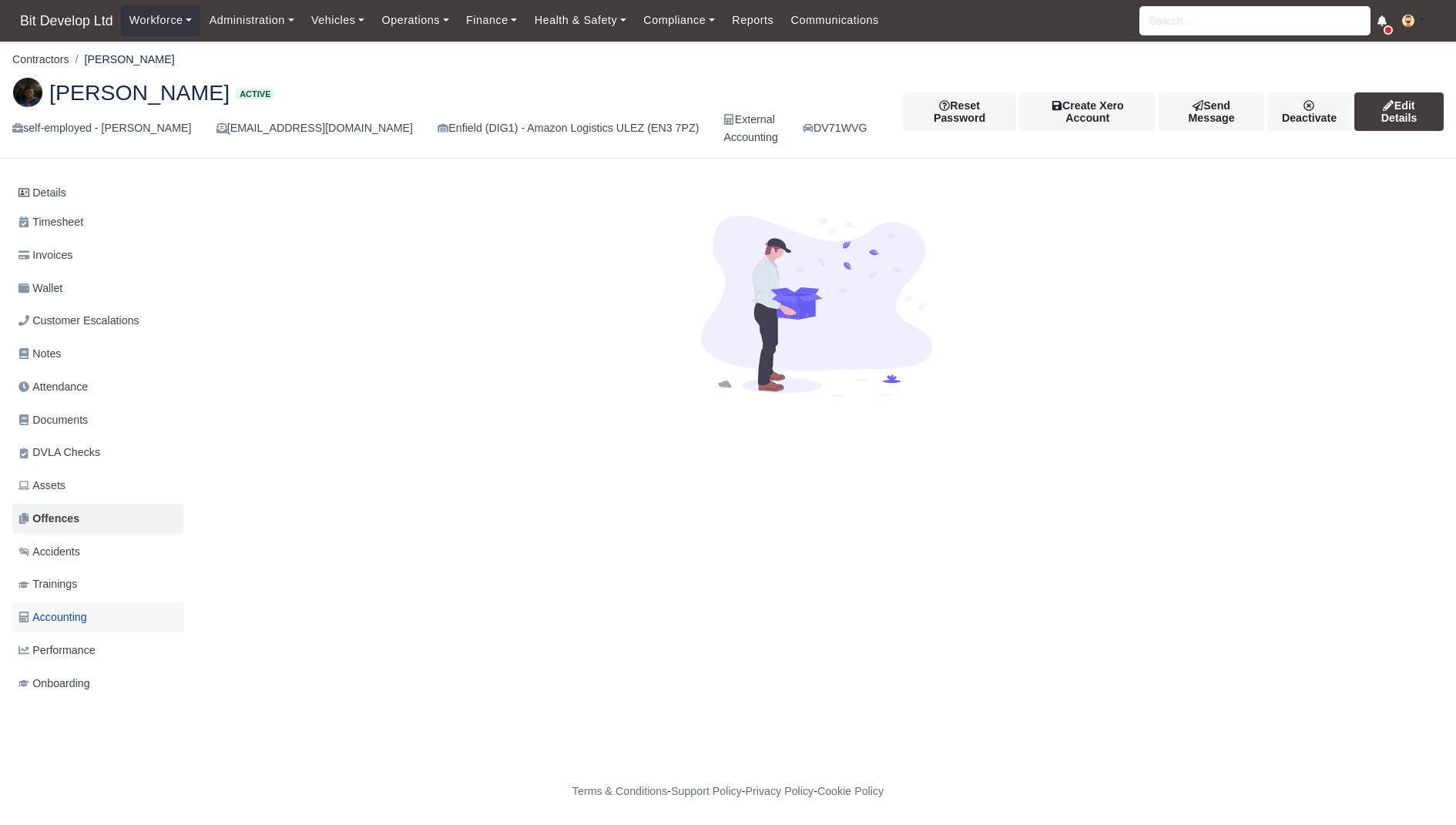
click at [78, 612] on span "Accounting" at bounding box center [53, 617] width 68 height 18
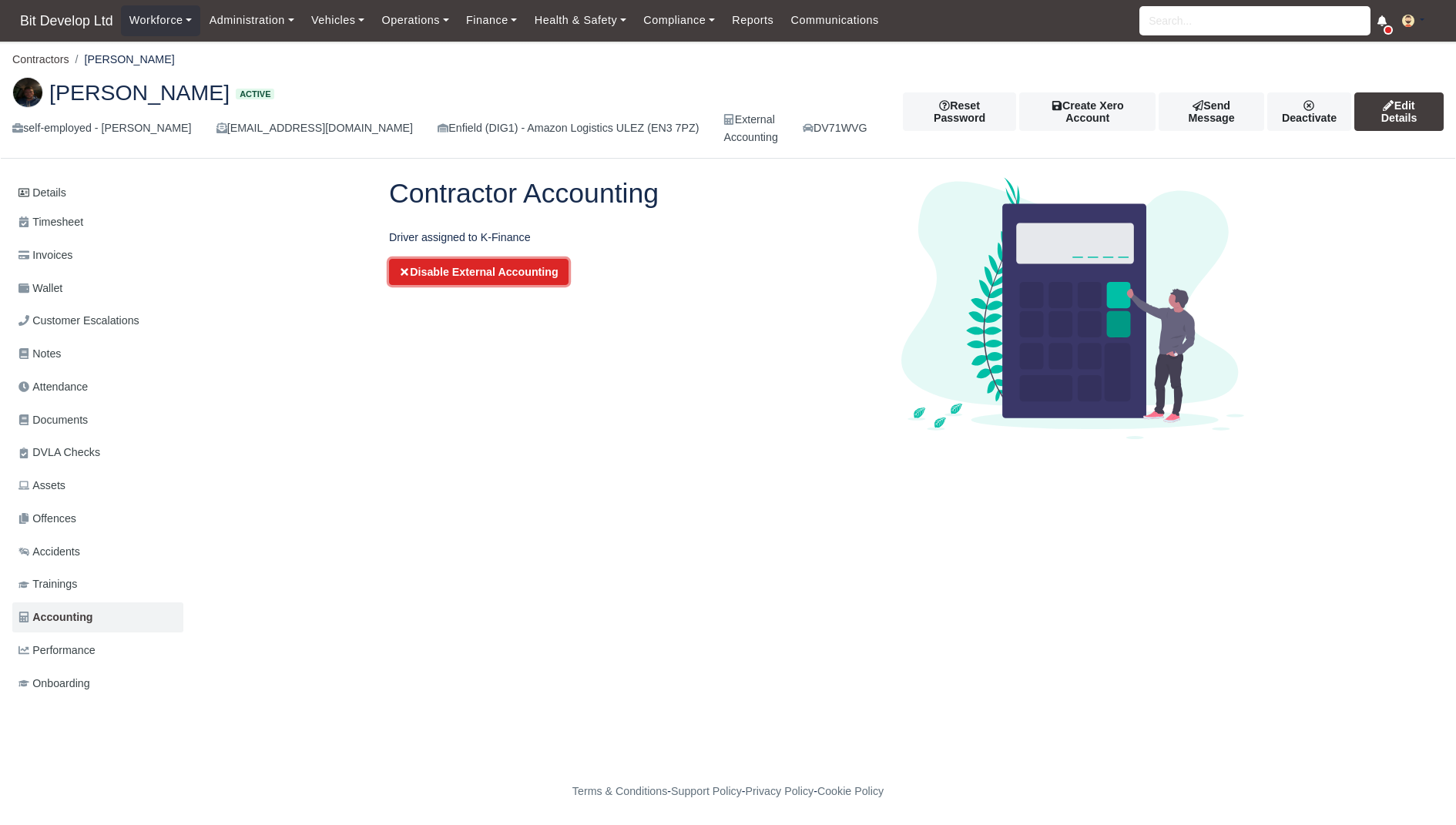
click at [524, 284] on button "Disable External Accounting" at bounding box center [478, 272] width 179 height 26
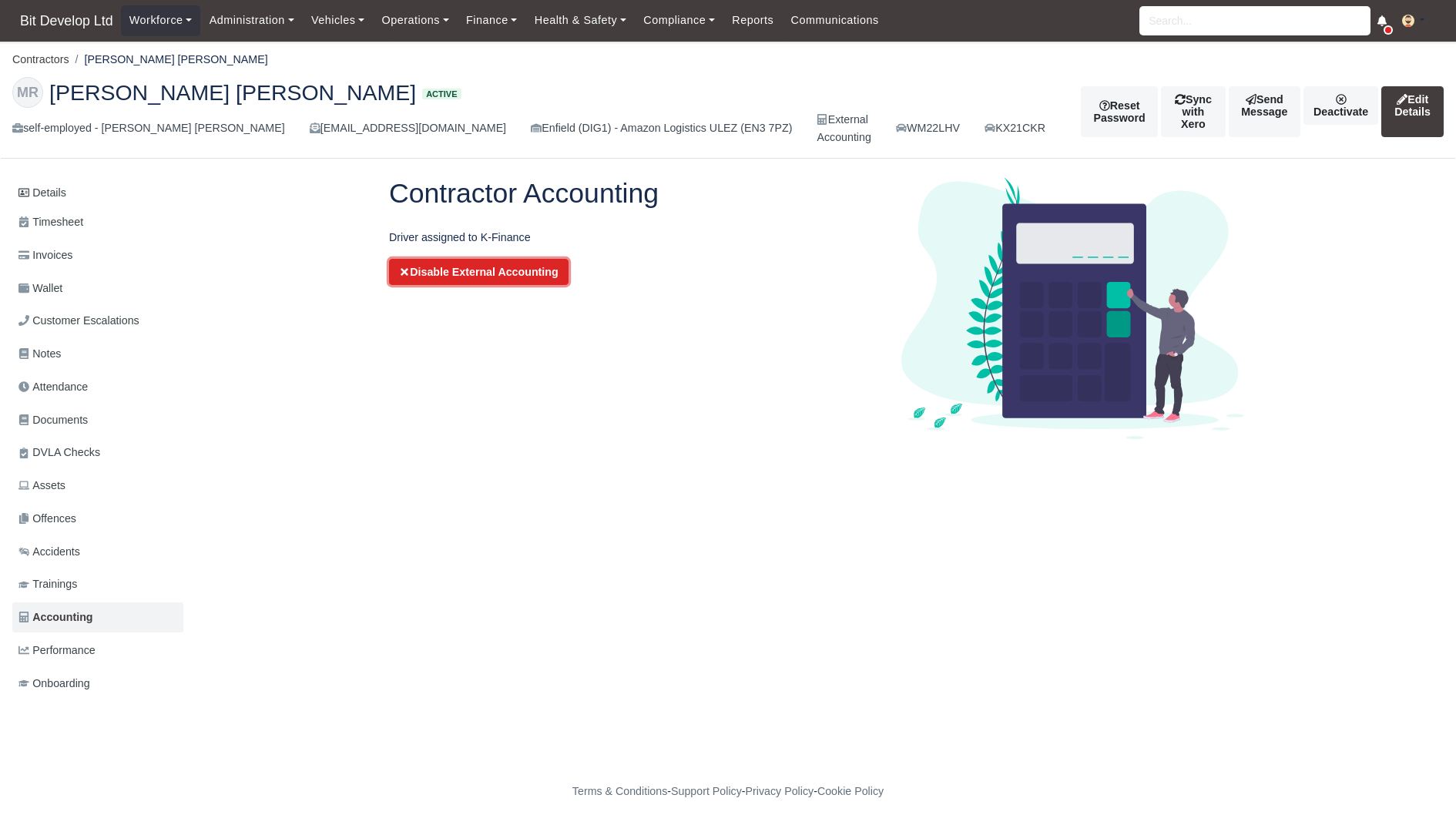
click at [540, 264] on button "Disable External Accounting" at bounding box center [478, 272] width 179 height 26
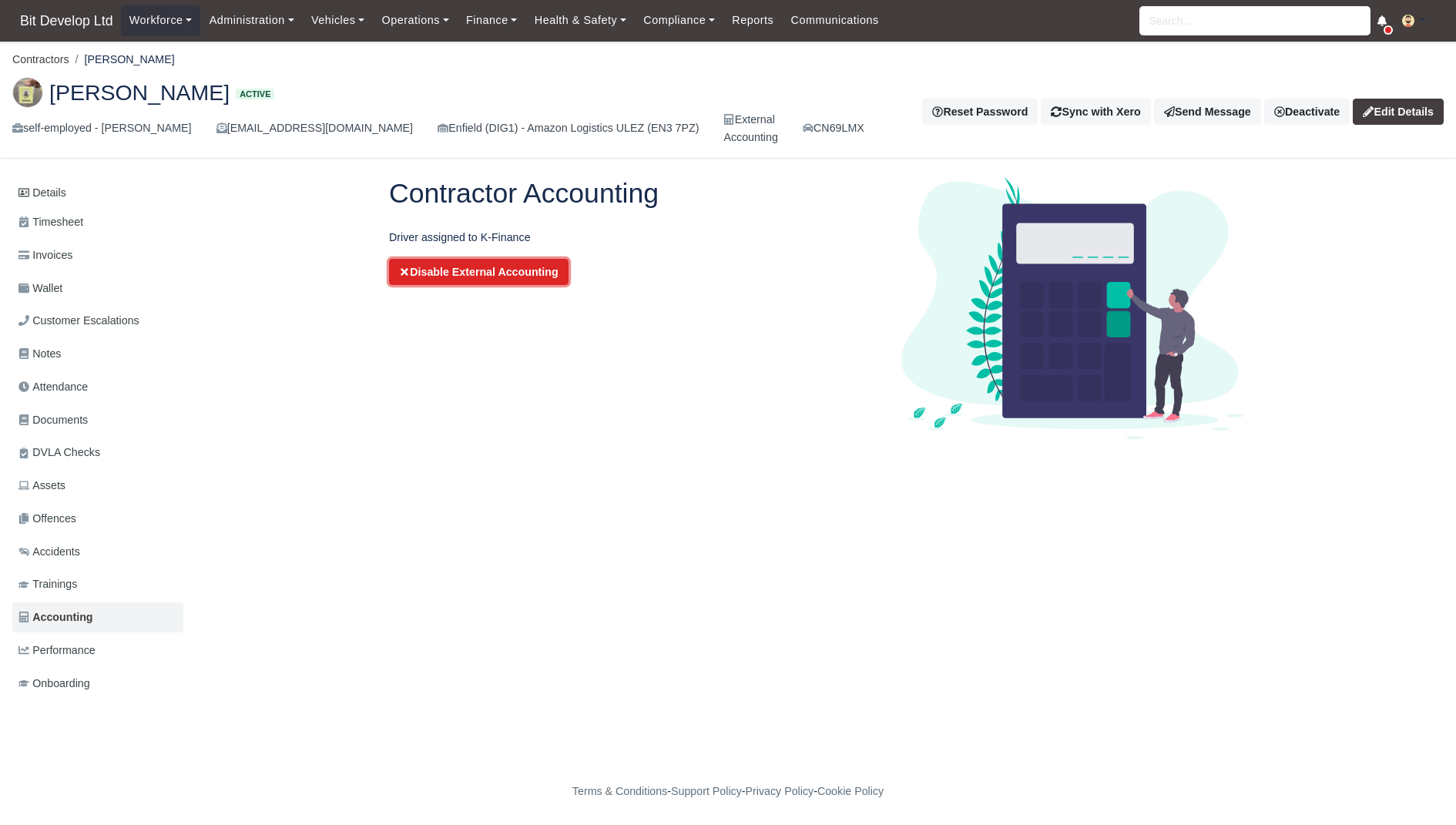
click at [497, 273] on button "Disable External Accounting" at bounding box center [478, 272] width 179 height 26
click at [499, 274] on button "Disable External Accounting" at bounding box center [478, 272] width 179 height 26
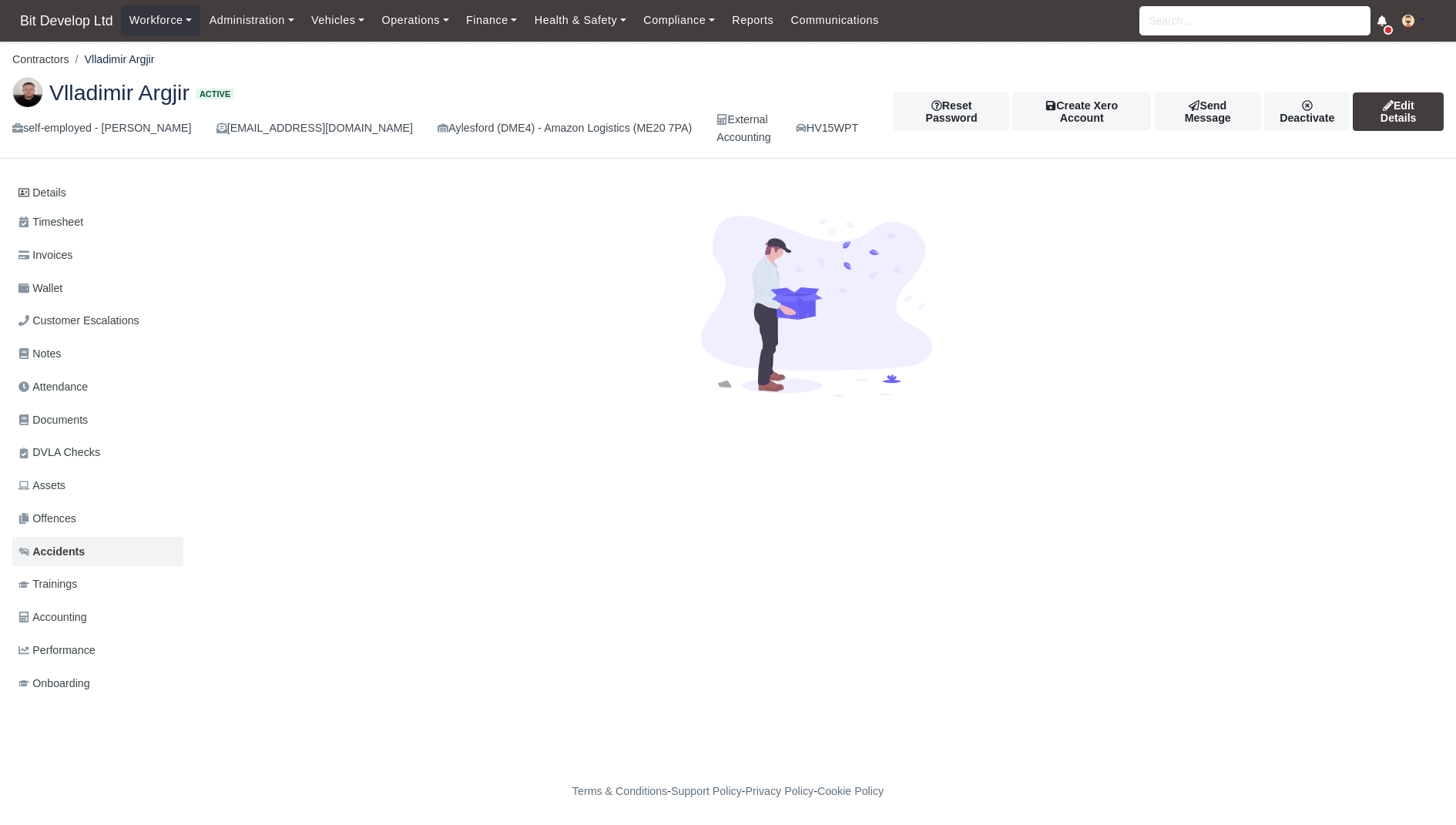
click at [95, 621] on link "Accounting" at bounding box center [97, 617] width 171 height 30
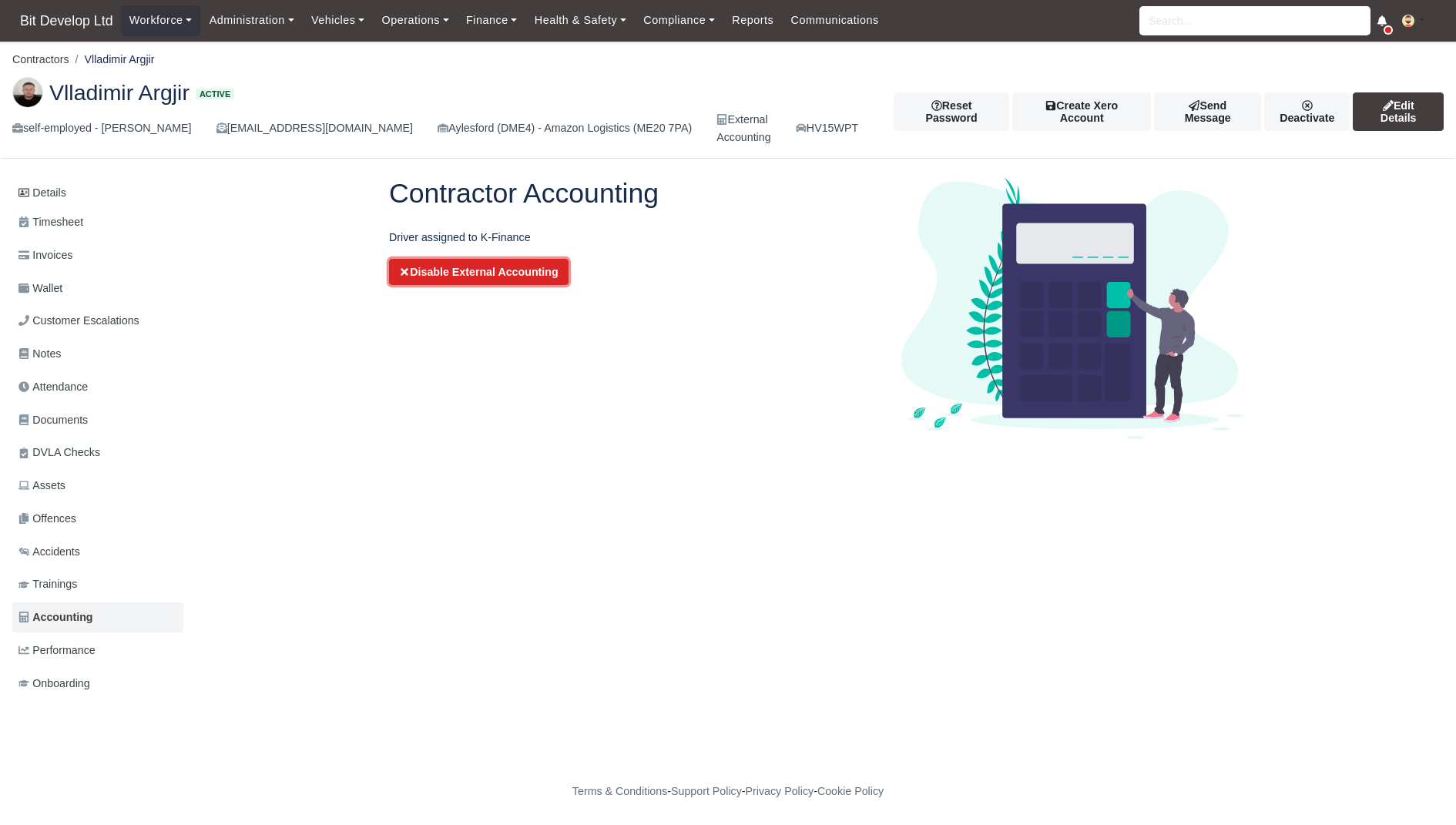
click at [465, 283] on button "Disable External Accounting" at bounding box center [478, 272] width 179 height 26
click at [539, 270] on button "Disable External Accounting" at bounding box center [478, 272] width 179 height 26
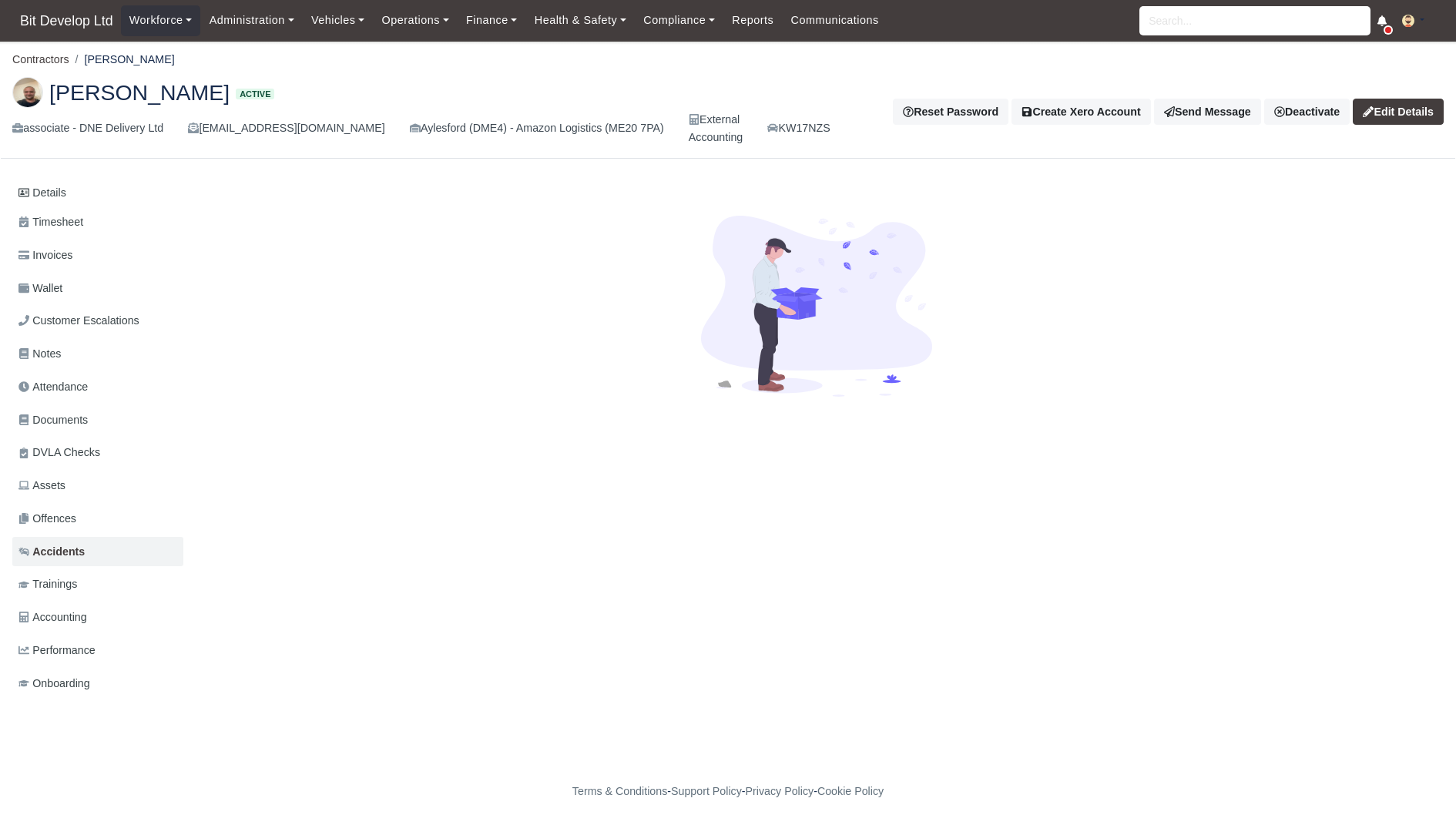
click at [87, 573] on link "Trainings" at bounding box center [97, 585] width 171 height 30
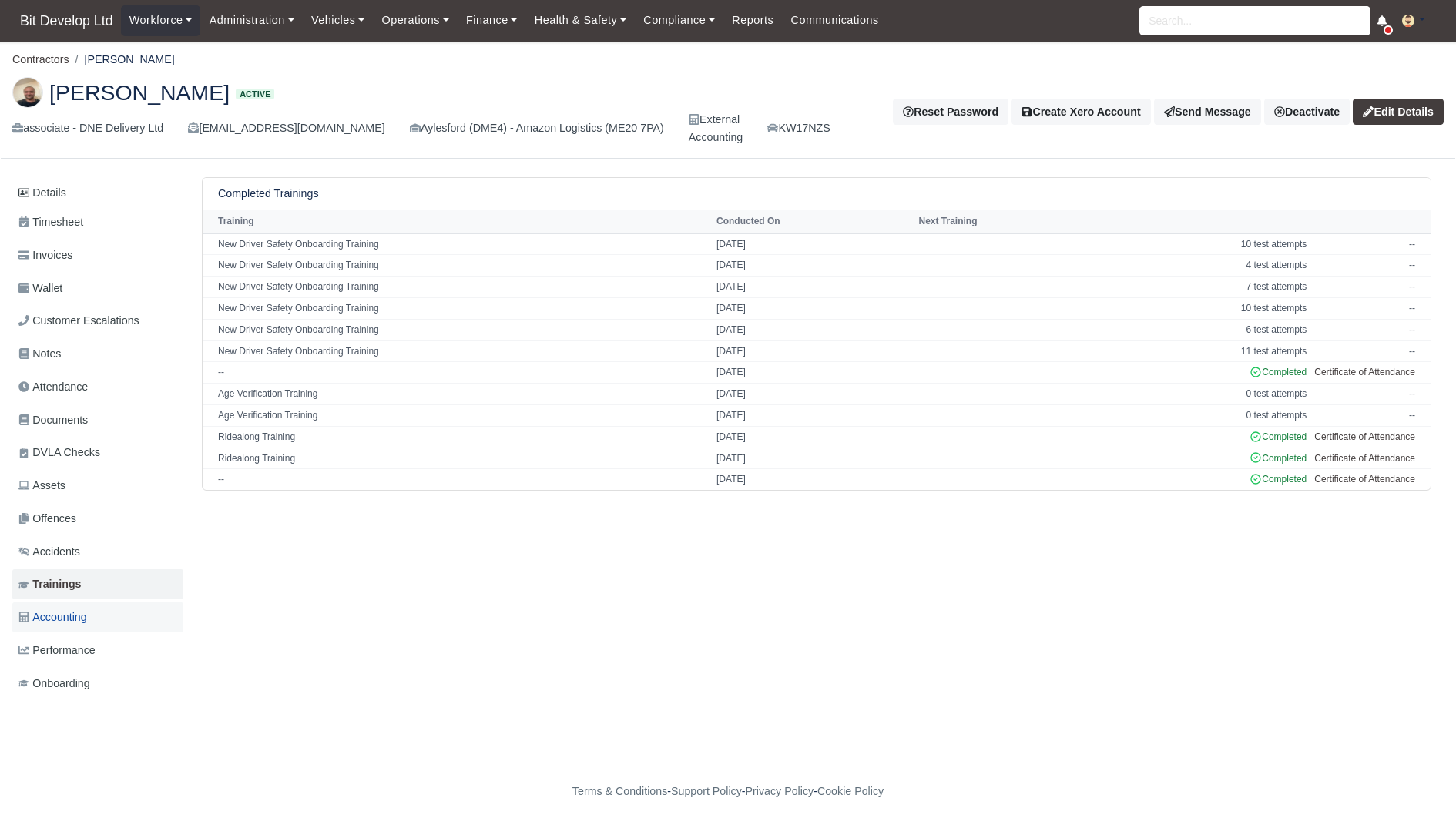
click at [87, 623] on span "Accounting" at bounding box center [53, 617] width 68 height 18
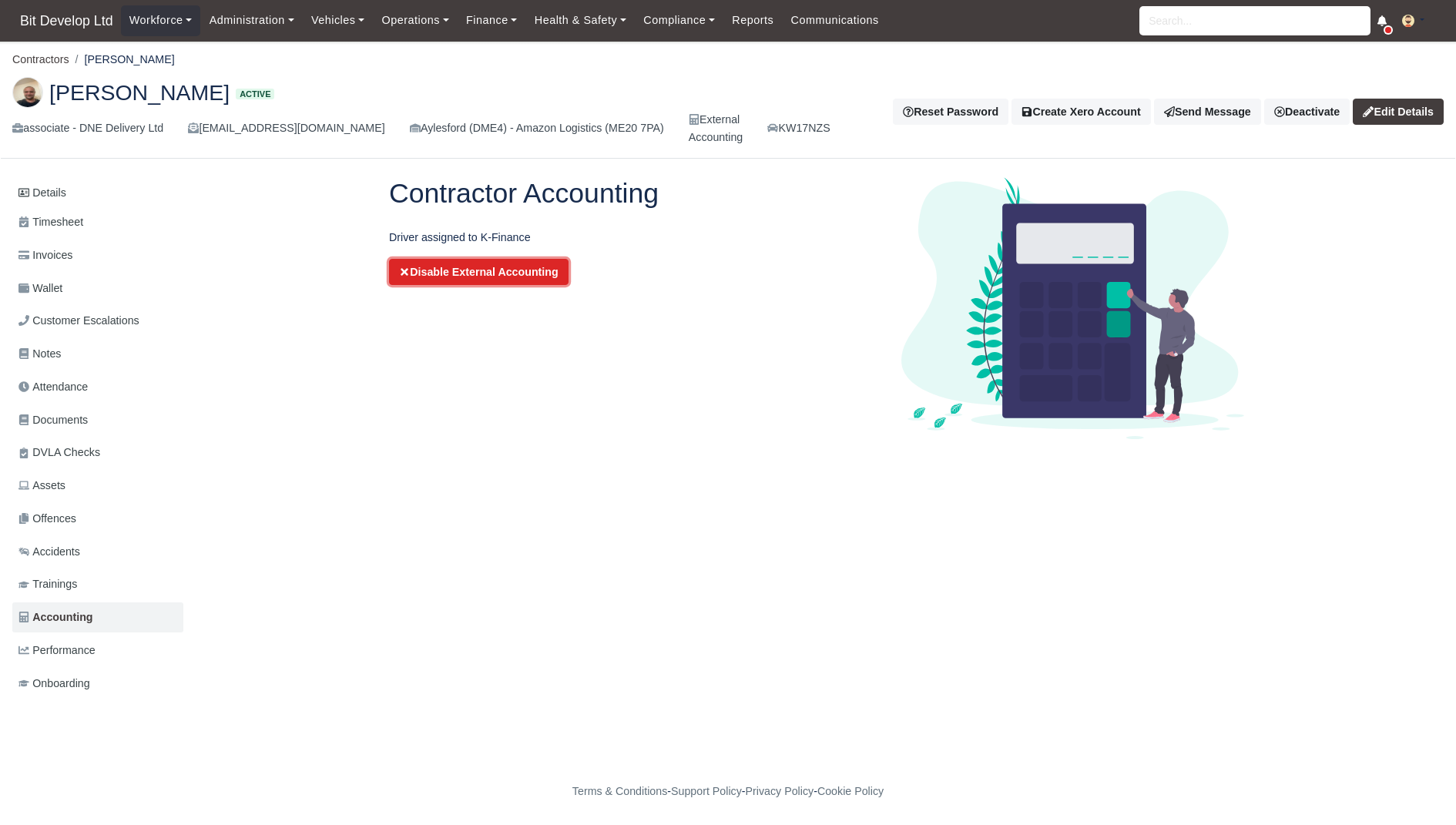
click at [536, 274] on button "Disable External Accounting" at bounding box center [478, 272] width 179 height 26
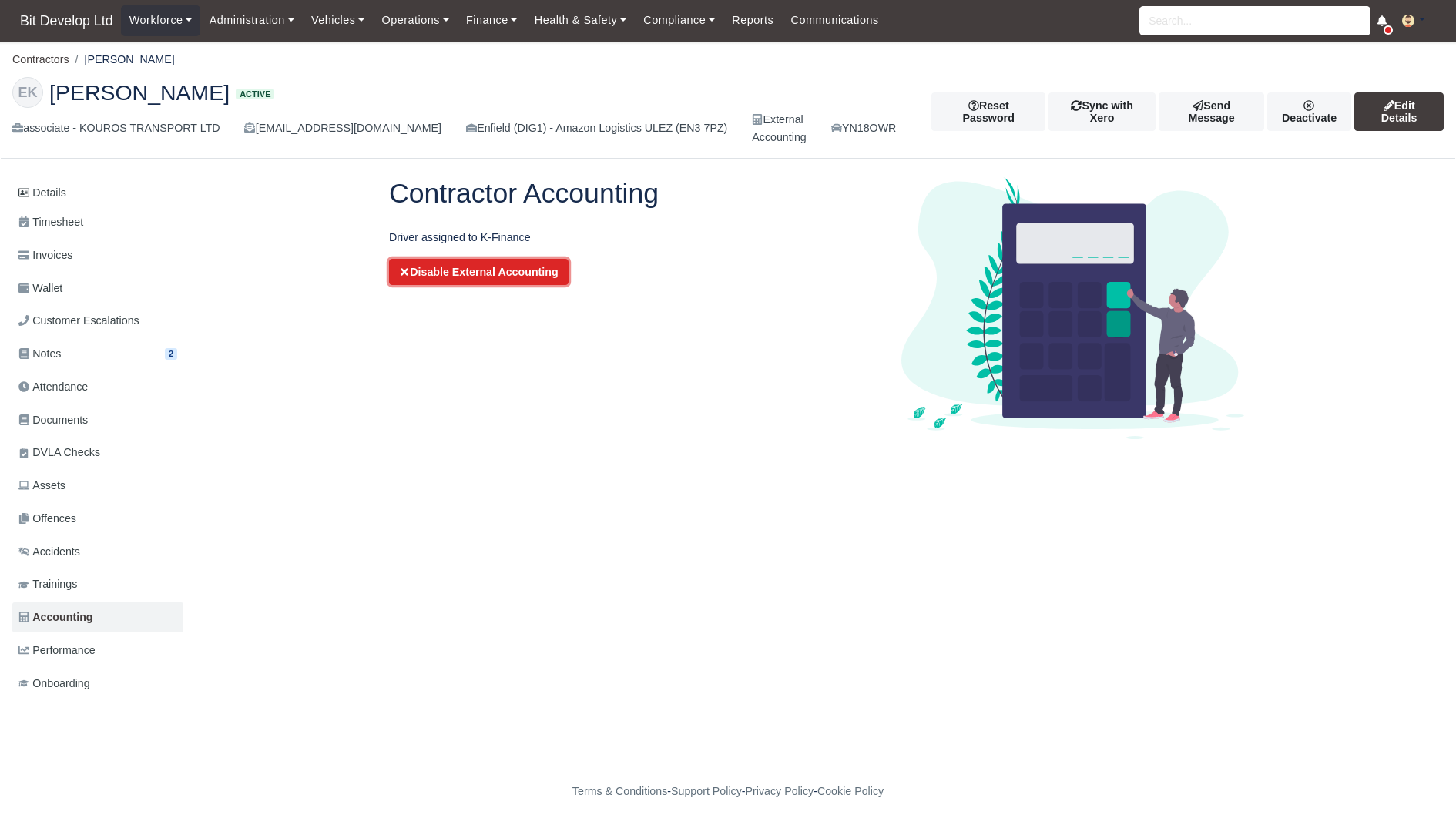
click at [524, 277] on button "Disable External Accounting" at bounding box center [478, 272] width 179 height 26
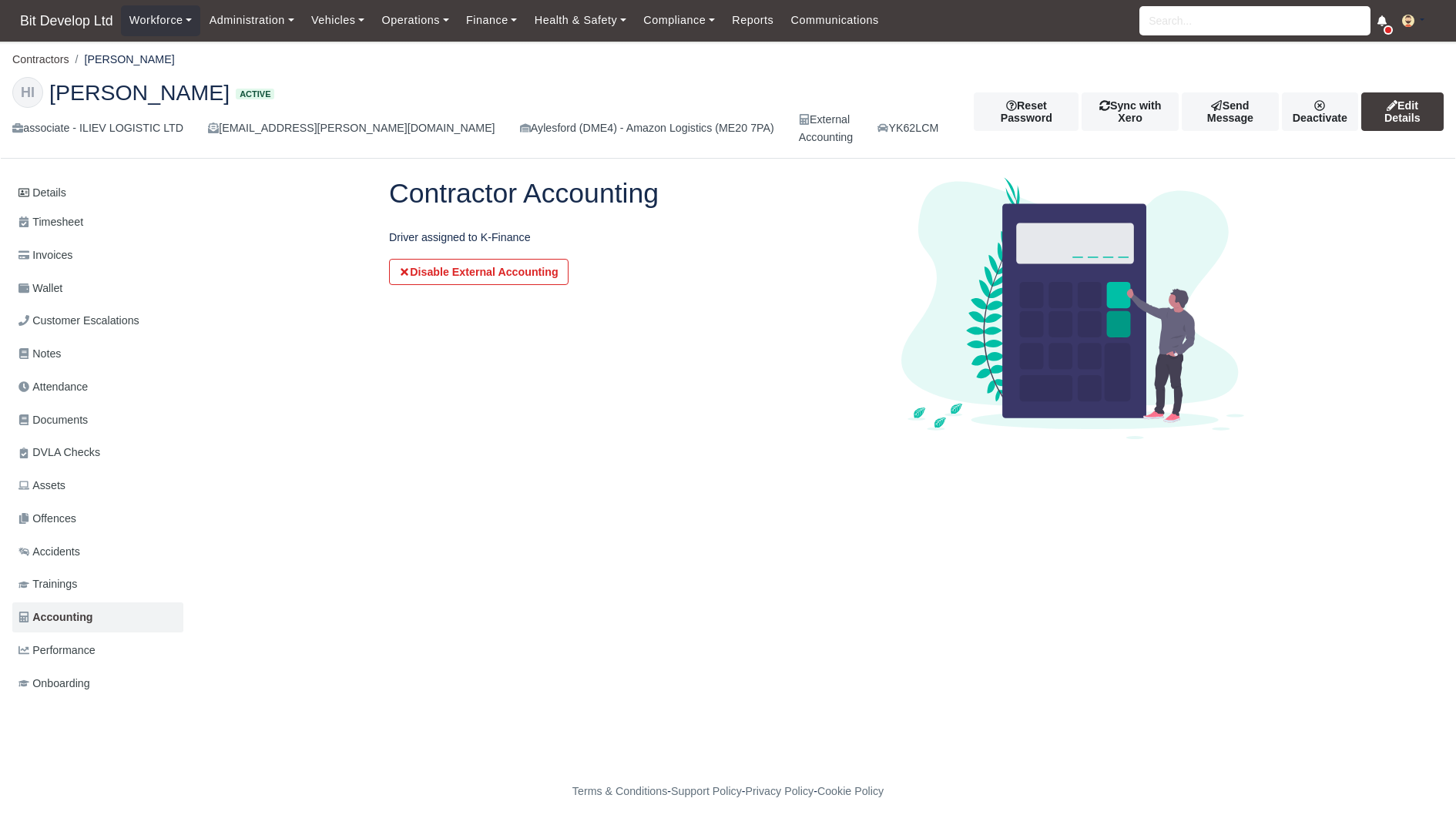
click at [517, 295] on div "Contractor Accounting Driver assigned to K-Finance Disable External Accounting" at bounding box center [633, 307] width 512 height 262
click at [528, 275] on button "Disable External Accounting" at bounding box center [478, 272] width 179 height 26
click at [491, 18] on link "Finance" at bounding box center [492, 21] width 68 height 30
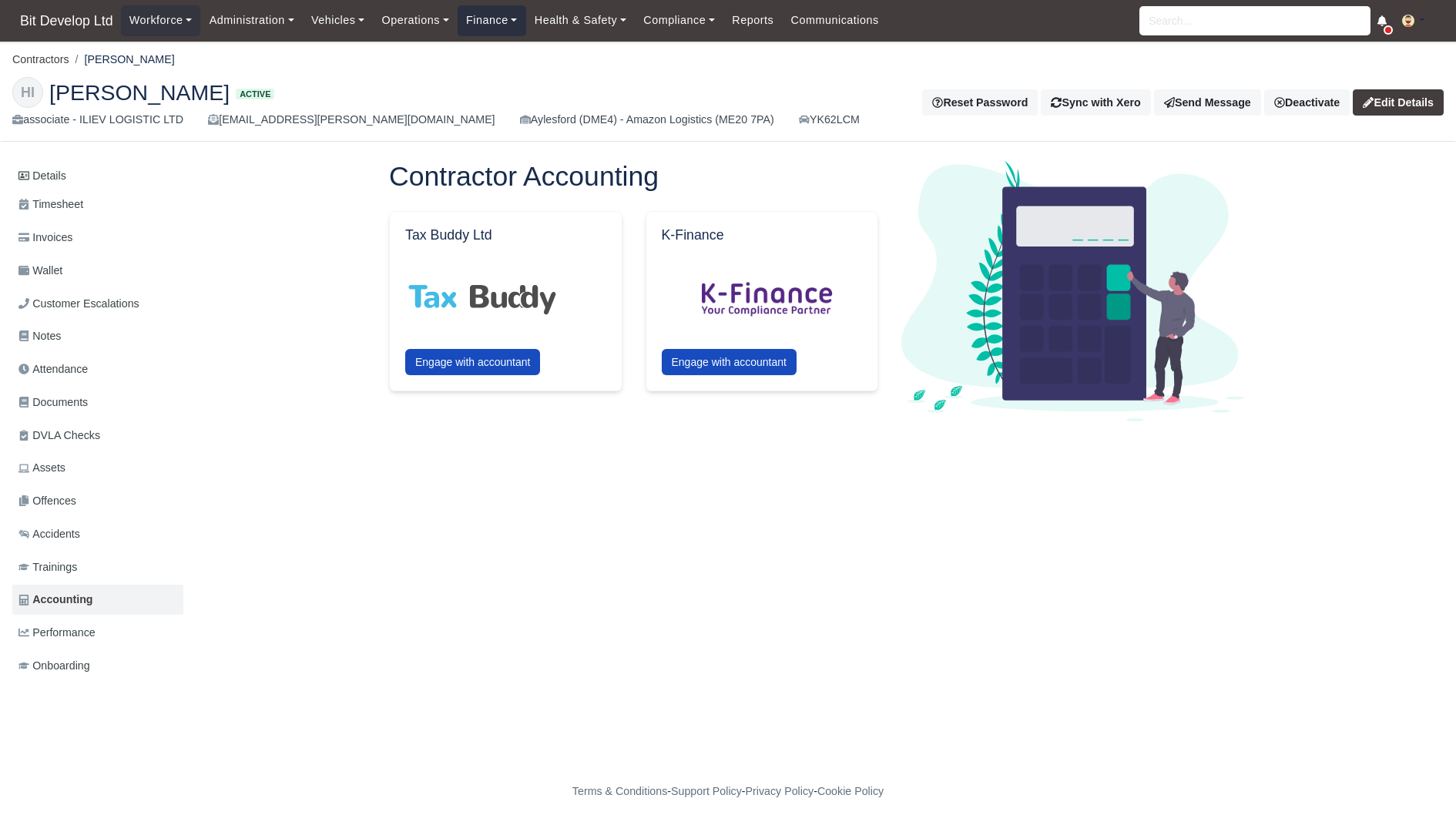
click at [499, 24] on link "Finance" at bounding box center [492, 21] width 68 height 30
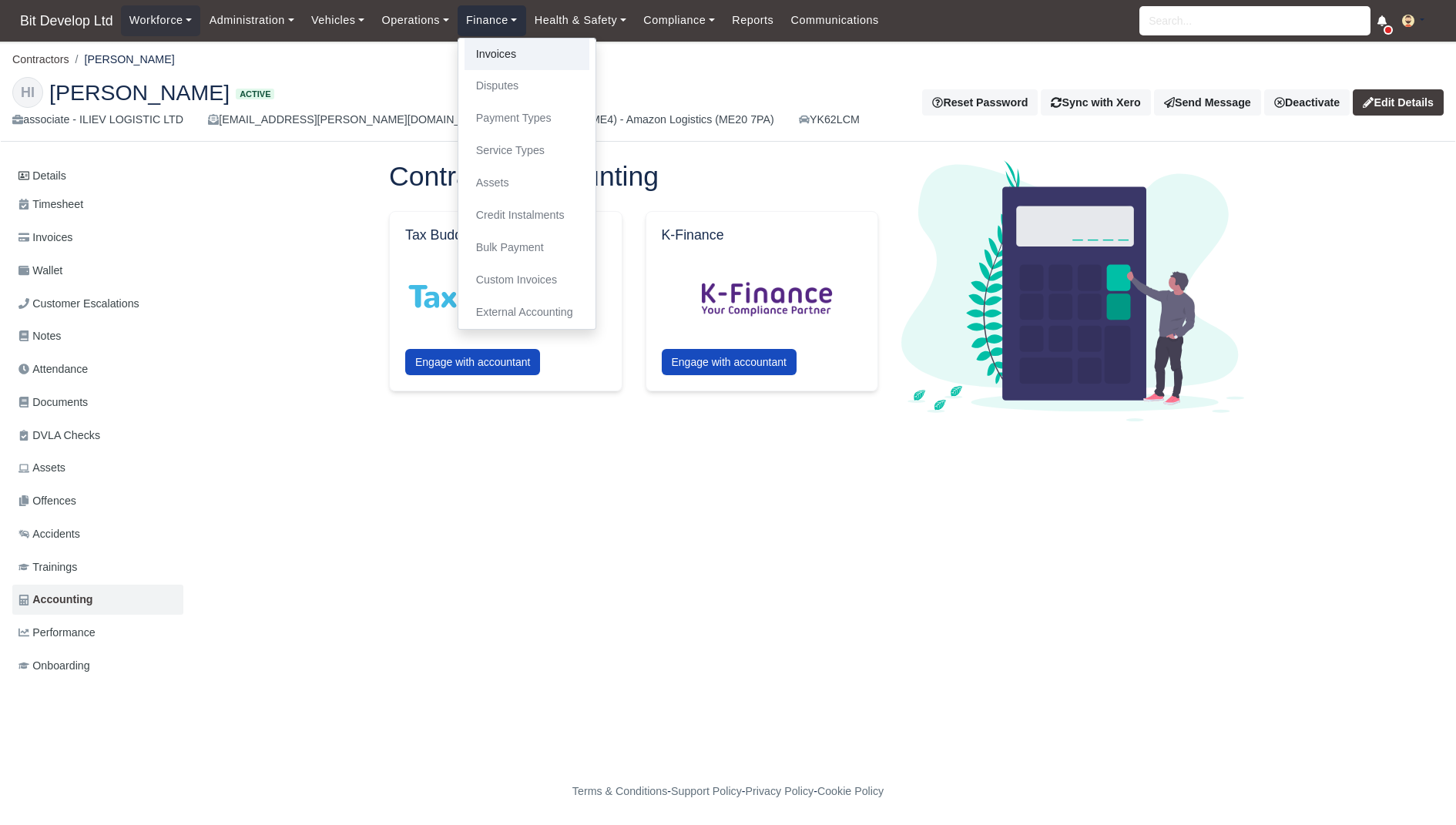
click at [499, 51] on link "Invoices" at bounding box center [526, 54] width 125 height 33
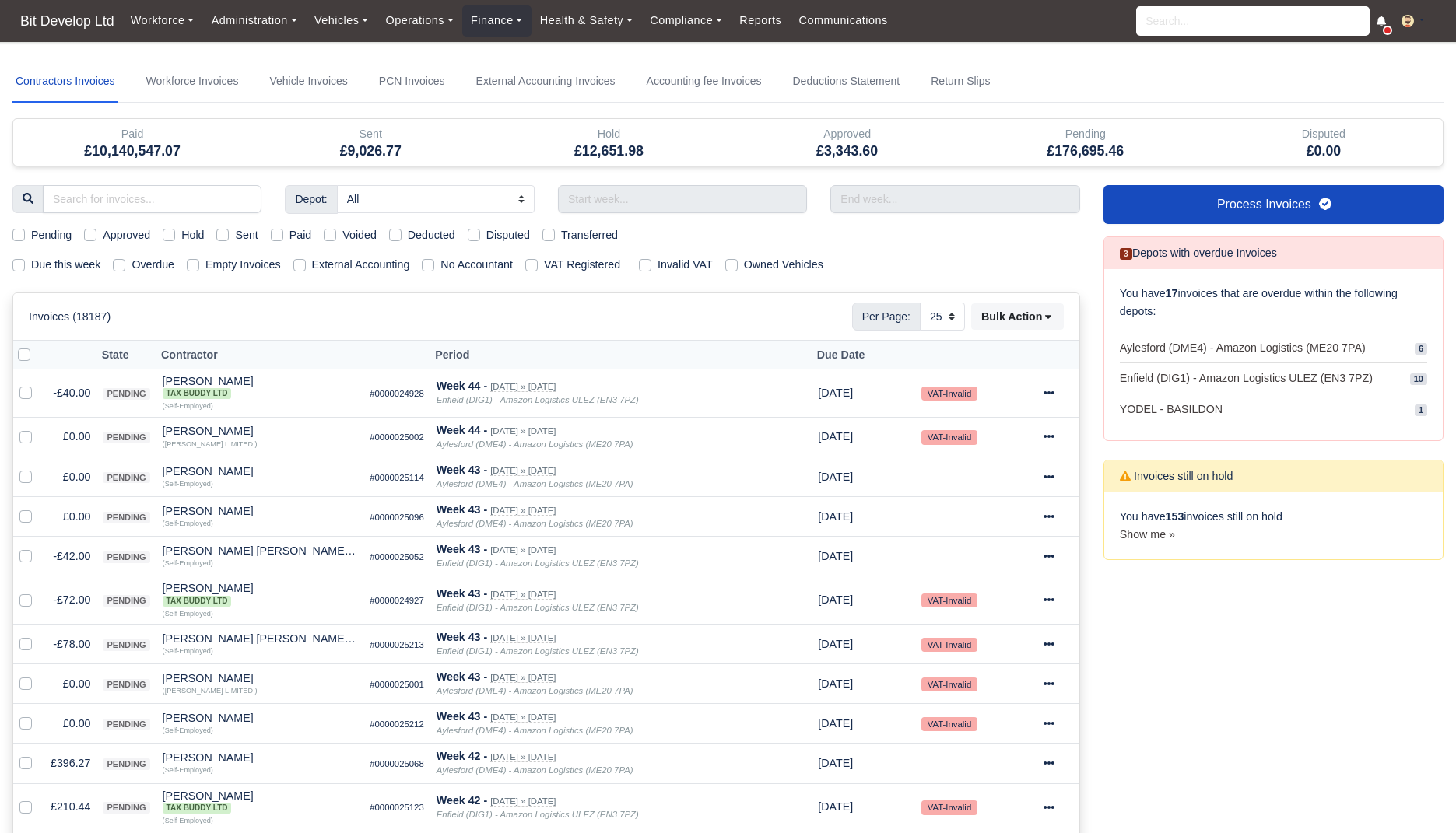
select select "25"
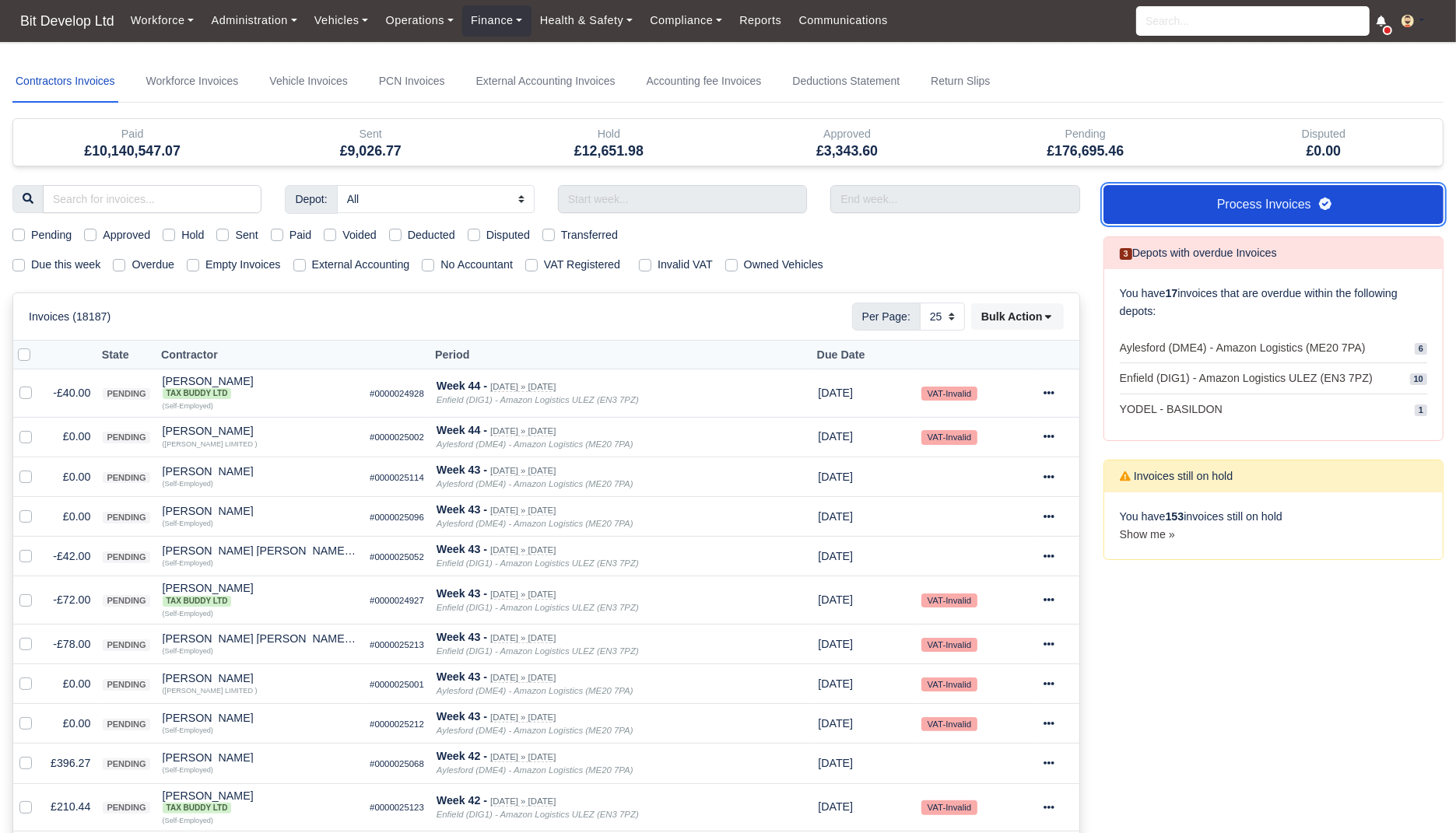
click at [1328, 215] on link "Process Invoices" at bounding box center [1273, 204] width 340 height 39
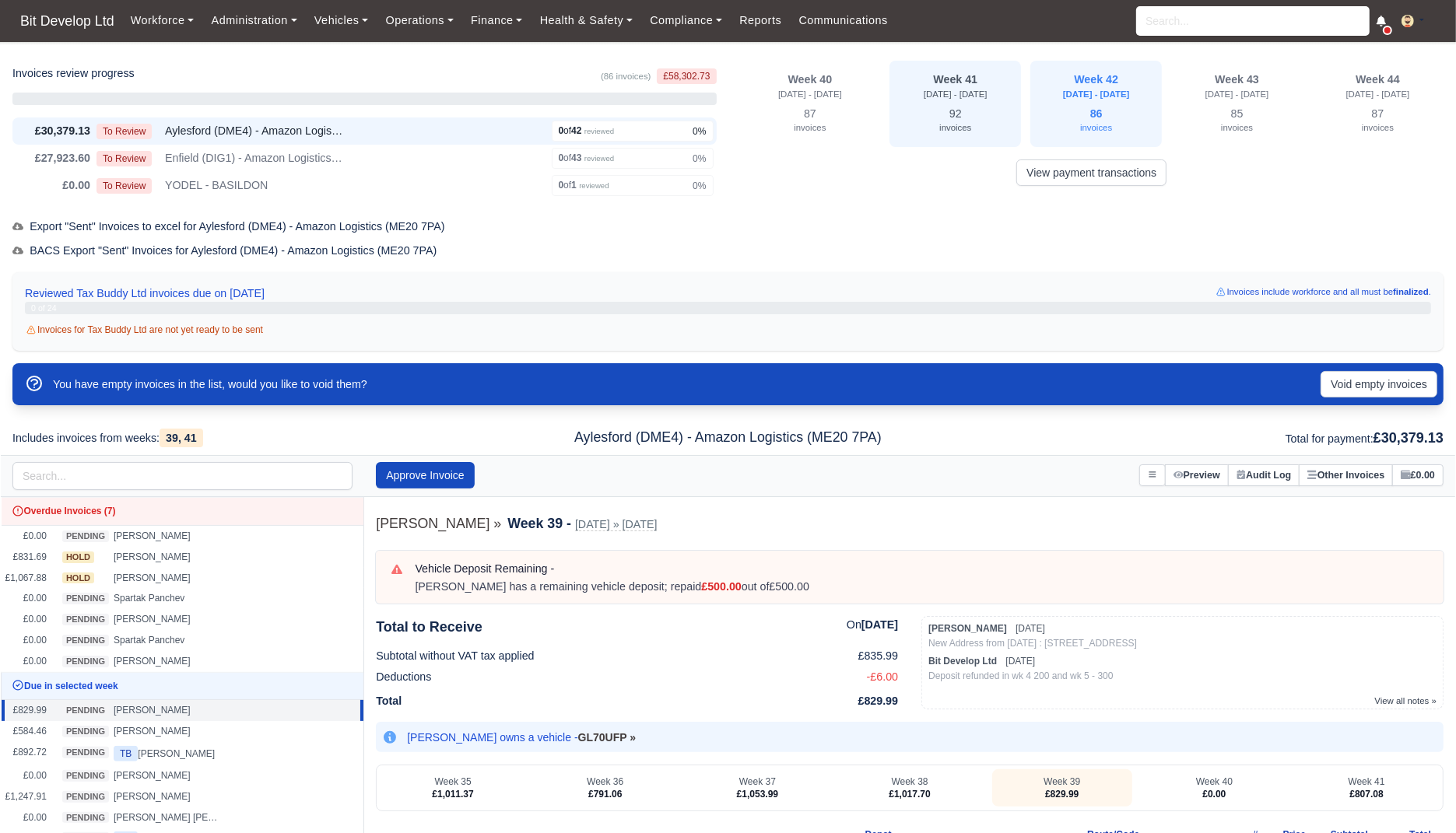
click at [980, 126] on div "invoices" at bounding box center [955, 127] width 113 height 14
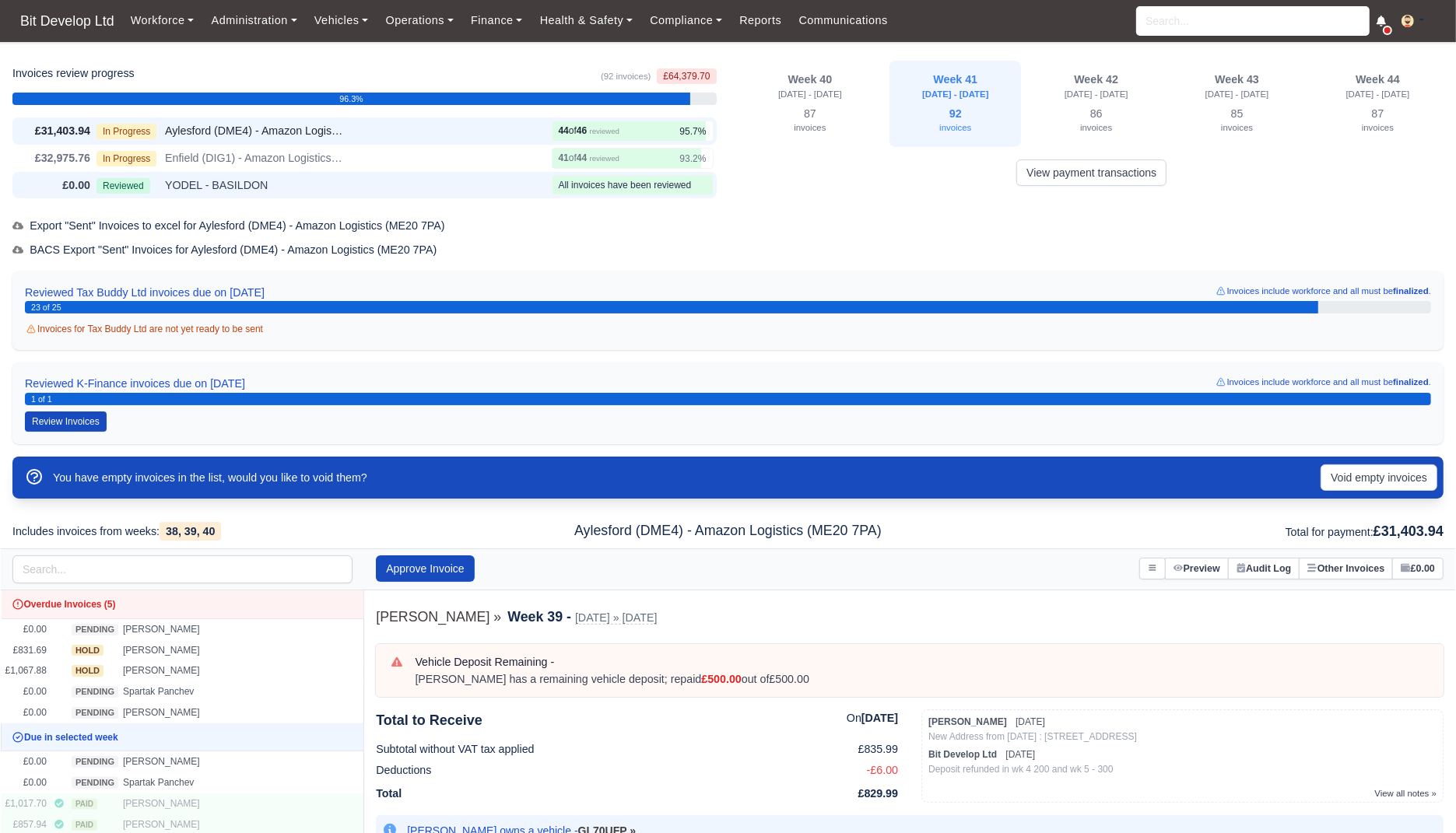
click at [487, 177] on div "Reviewed YODEL - BASILDON" at bounding box center [321, 186] width 449 height 18
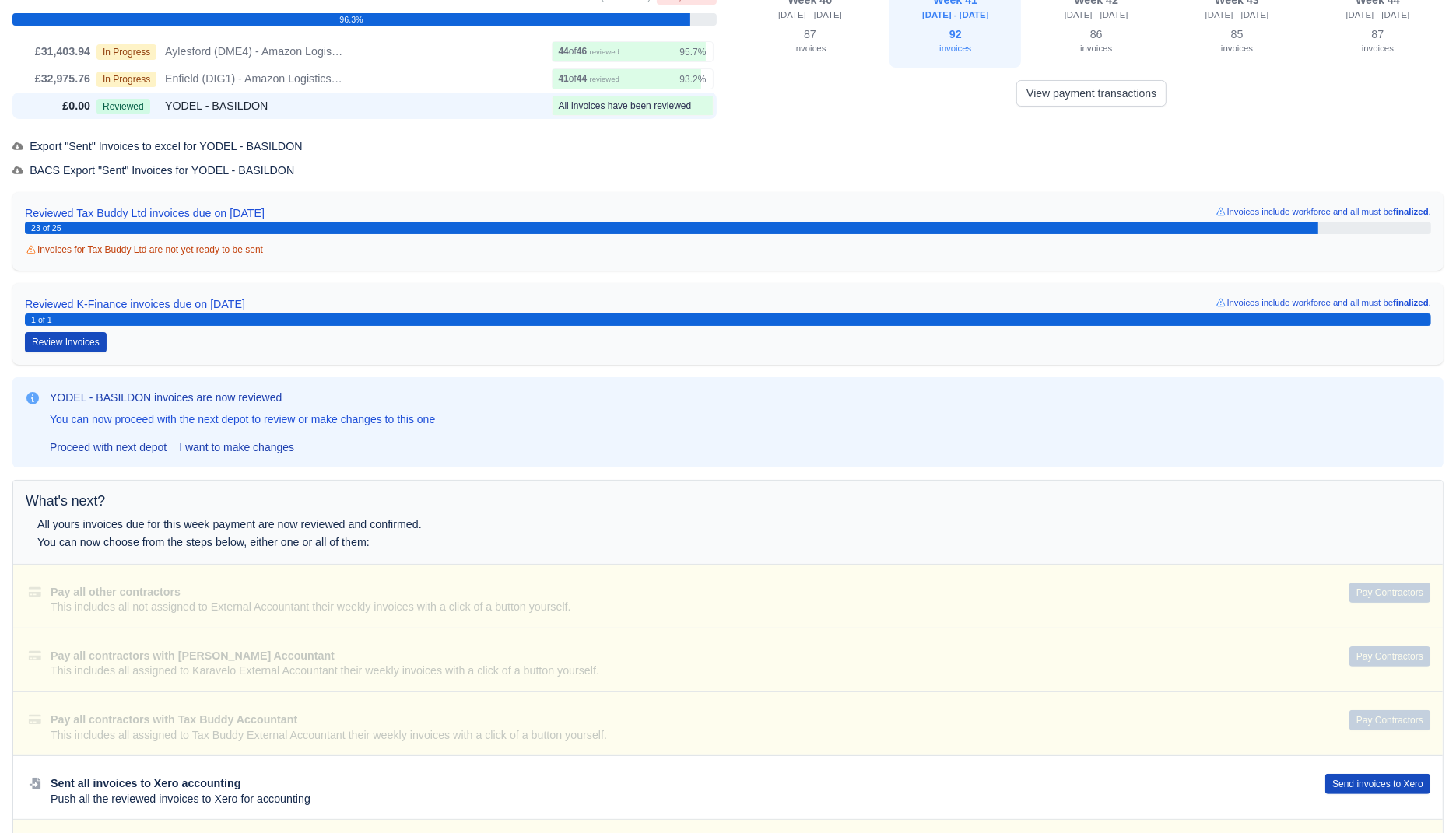
scroll to position [10, 0]
